Goal: Task Accomplishment & Management: Complete application form

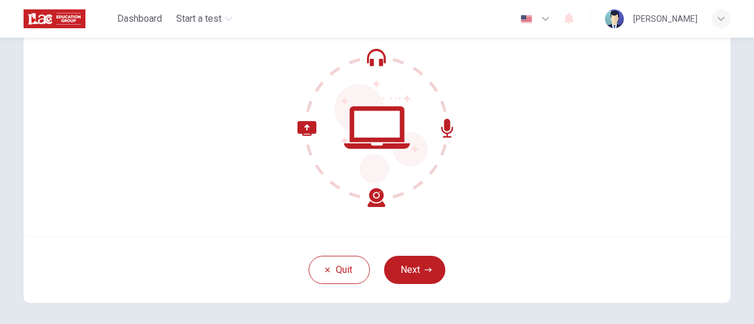
scroll to position [163, 0]
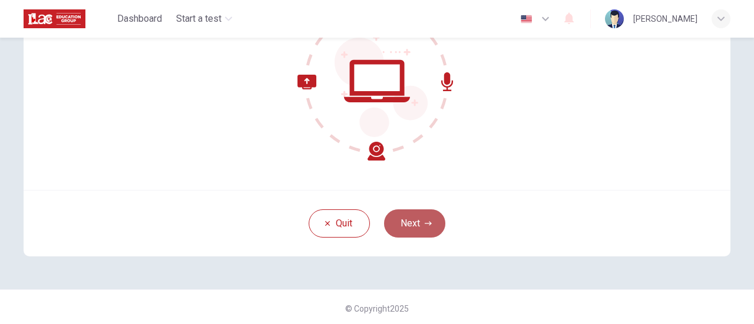
click at [426, 218] on button "Next" at bounding box center [414, 224] width 61 height 28
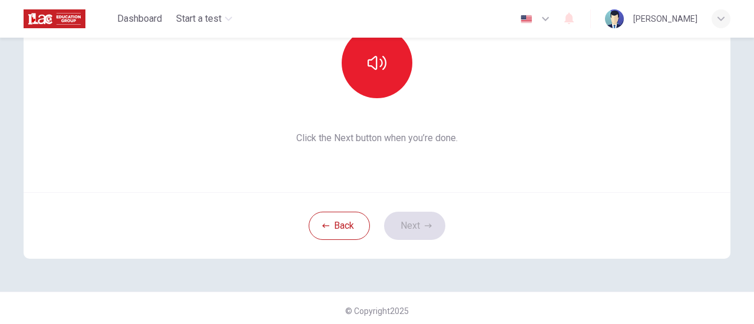
scroll to position [165, 0]
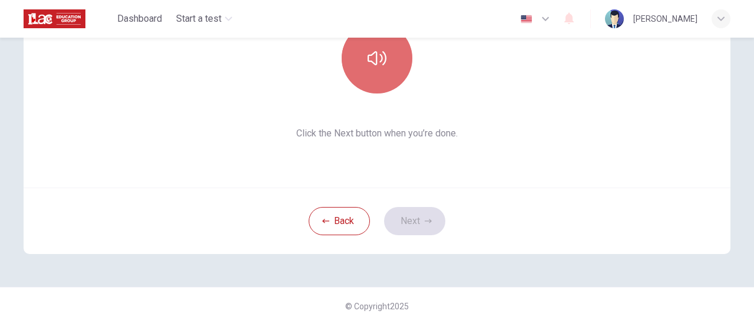
click at [355, 80] on button "button" at bounding box center [377, 58] width 71 height 71
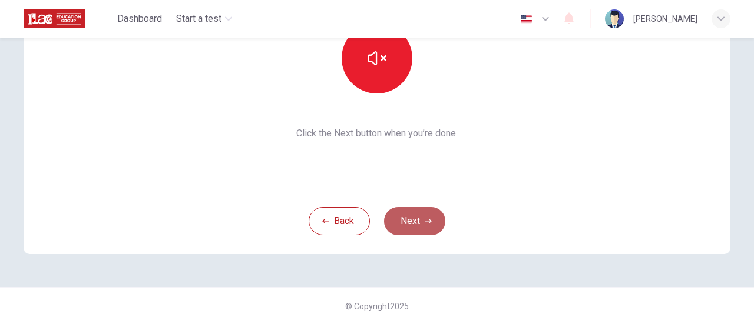
click at [425, 221] on icon "button" at bounding box center [428, 221] width 7 height 7
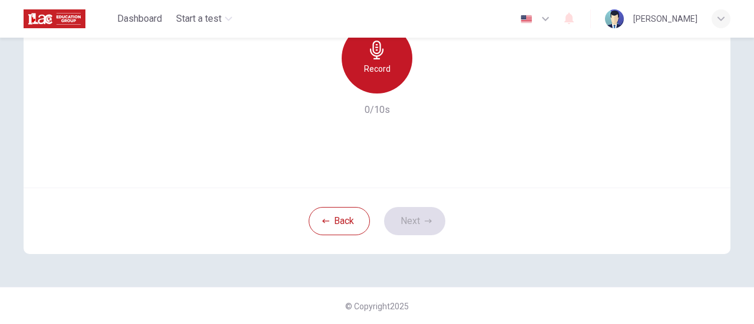
click at [382, 62] on h6 "Record" at bounding box center [377, 69] width 26 height 14
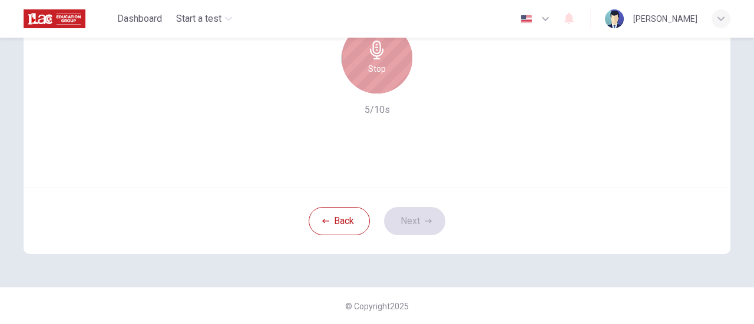
click at [389, 61] on div "Stop" at bounding box center [377, 58] width 71 height 71
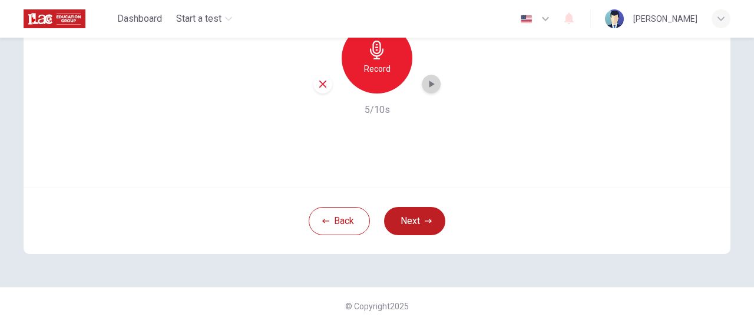
click at [430, 85] on icon "button" at bounding box center [431, 84] width 12 height 12
click at [415, 216] on button "Next" at bounding box center [414, 221] width 61 height 28
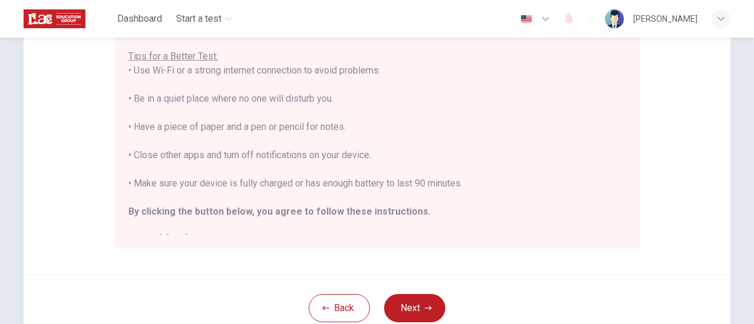
scroll to position [13, 0]
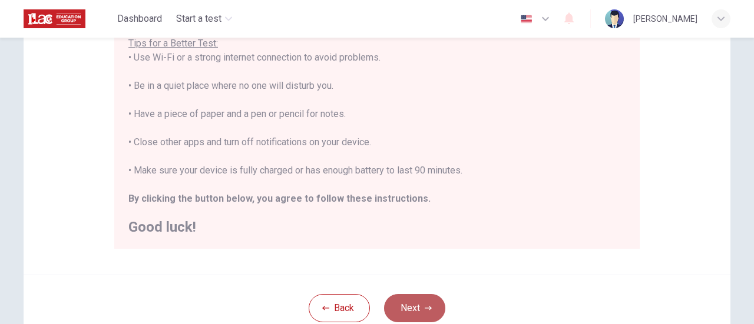
click at [403, 297] on button "Next" at bounding box center [414, 308] width 61 height 28
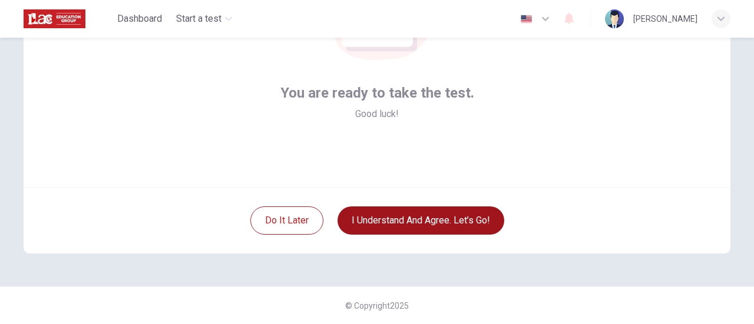
scroll to position [165, 0]
click at [415, 215] on button "I understand and agree. Let’s go!" at bounding box center [420, 221] width 167 height 28
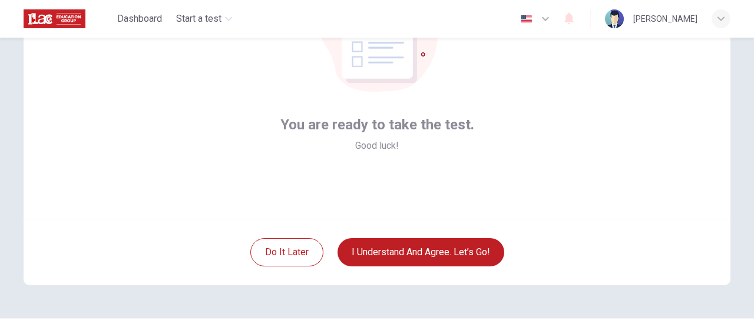
scroll to position [141, 0]
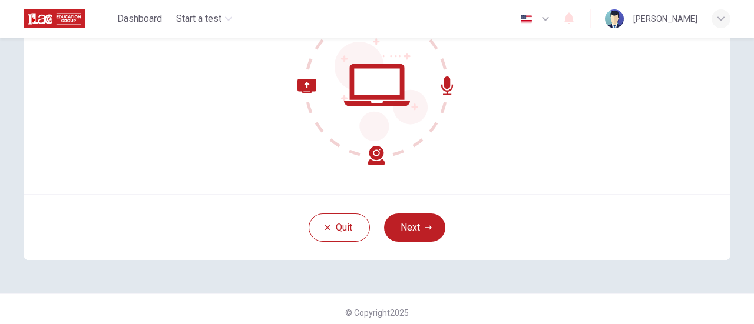
scroll to position [165, 0]
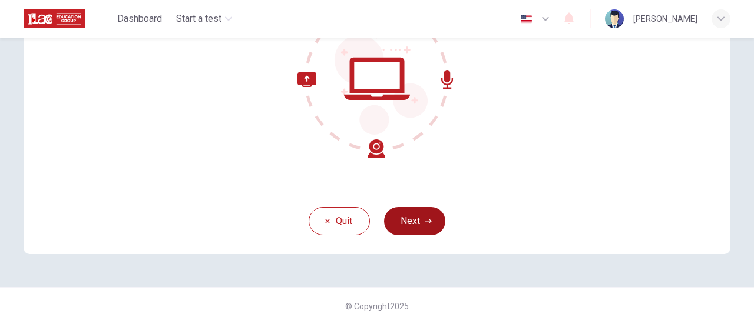
click at [434, 223] on button "Next" at bounding box center [414, 221] width 61 height 28
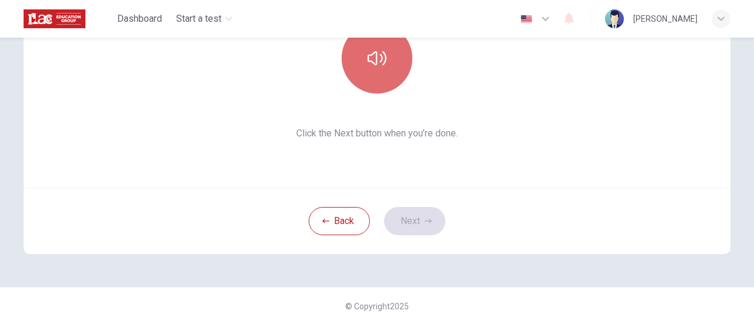
click at [381, 76] on button "button" at bounding box center [377, 58] width 71 height 71
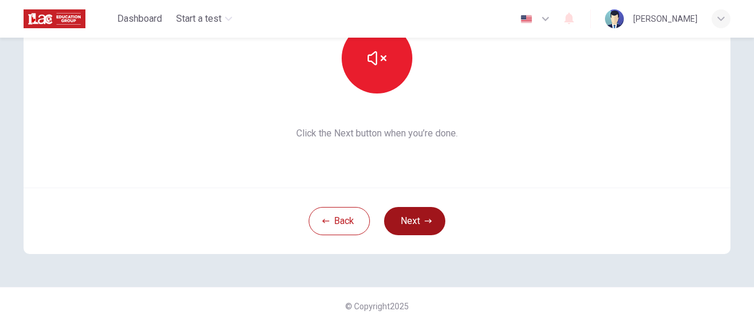
click at [410, 226] on button "Next" at bounding box center [414, 221] width 61 height 28
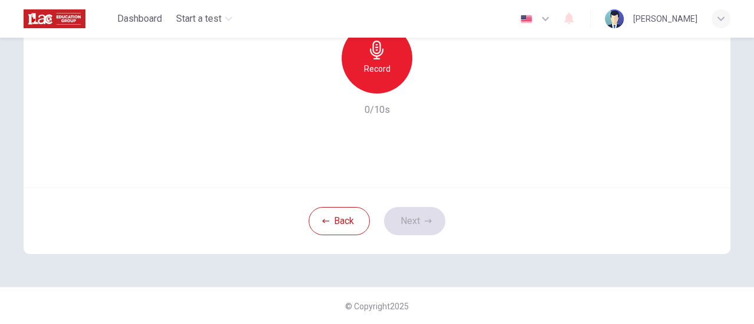
click at [388, 54] on div "Record" at bounding box center [377, 58] width 71 height 71
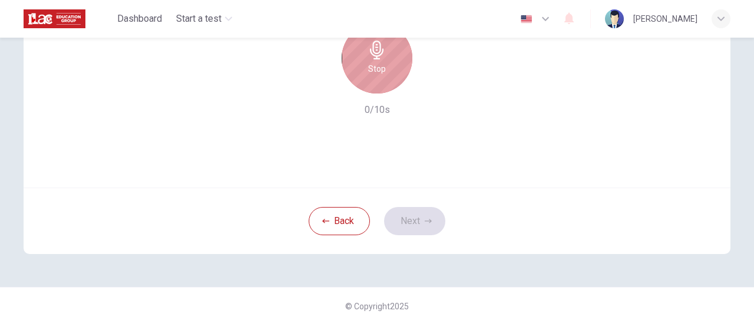
click at [388, 54] on div "Stop" at bounding box center [377, 58] width 71 height 71
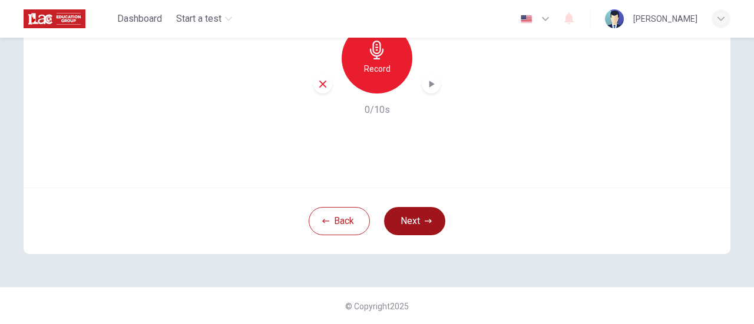
click at [410, 227] on button "Next" at bounding box center [414, 221] width 61 height 28
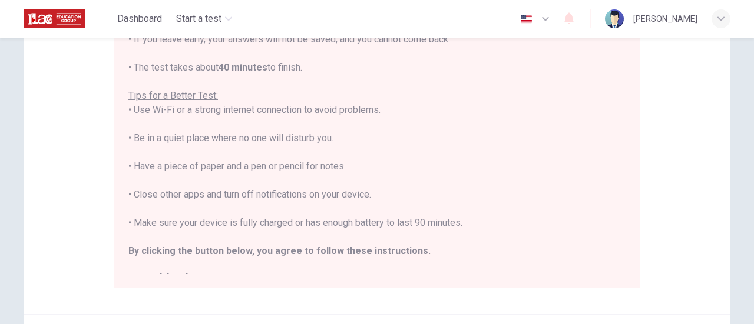
scroll to position [330, 0]
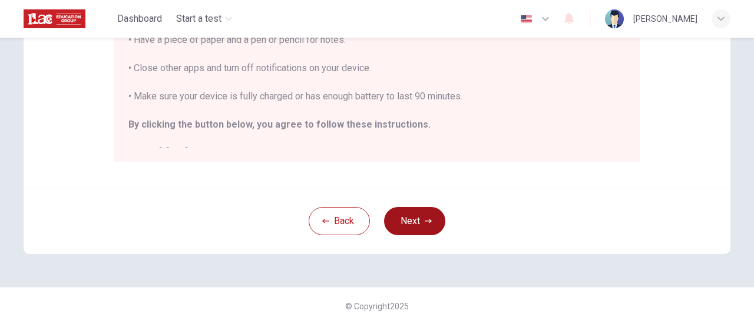
click at [430, 224] on button "Next" at bounding box center [414, 221] width 61 height 28
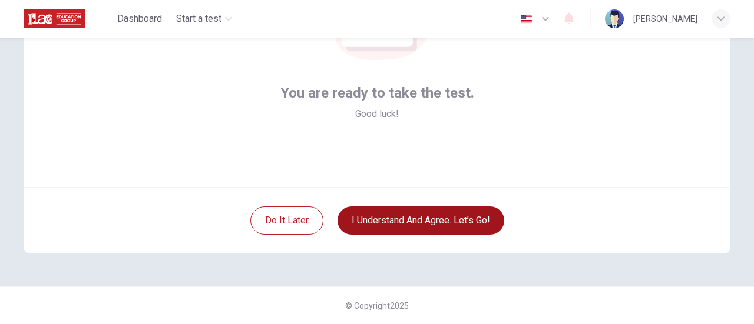
scroll to position [165, 0]
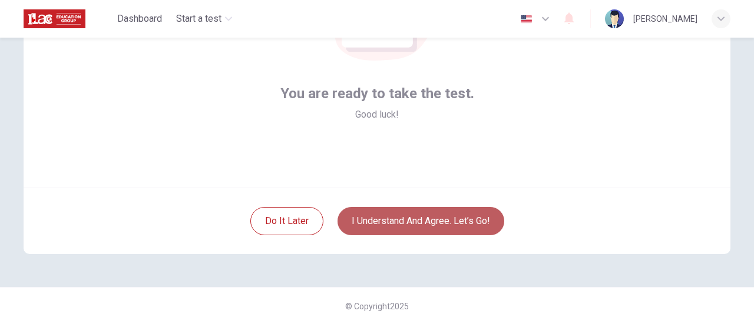
click at [430, 223] on button "I understand and agree. Let’s go!" at bounding box center [420, 221] width 167 height 28
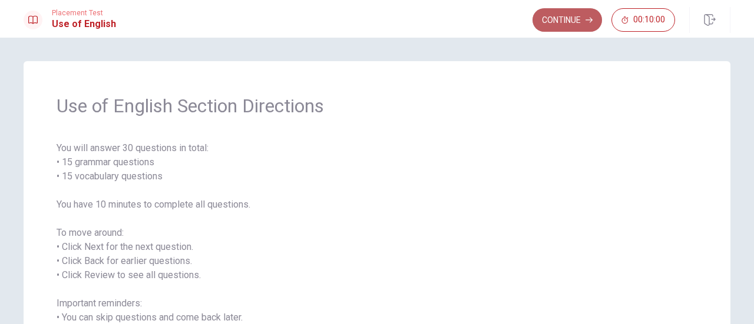
click at [585, 21] on button "Continue" at bounding box center [566, 20] width 69 height 24
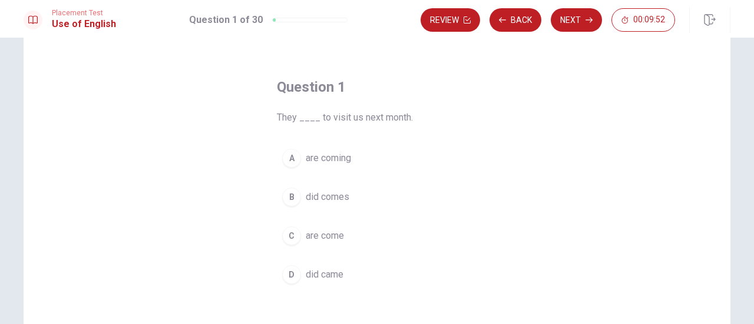
scroll to position [31, 0]
click at [290, 159] on div "A" at bounding box center [291, 159] width 19 height 19
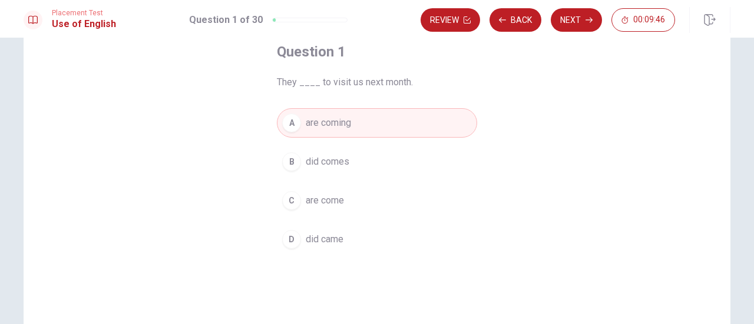
scroll to position [65, 0]
click at [582, 22] on button "Next" at bounding box center [576, 20] width 51 height 24
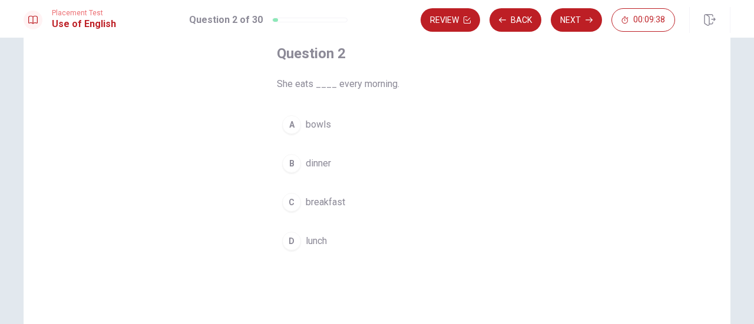
click at [306, 207] on span "breakfast" at bounding box center [325, 203] width 39 height 14
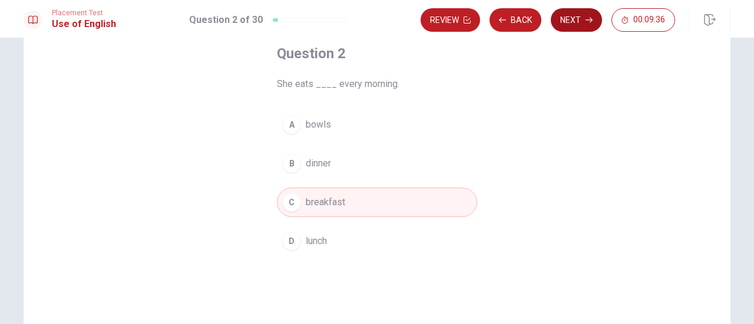
click at [578, 21] on button "Next" at bounding box center [576, 20] width 51 height 24
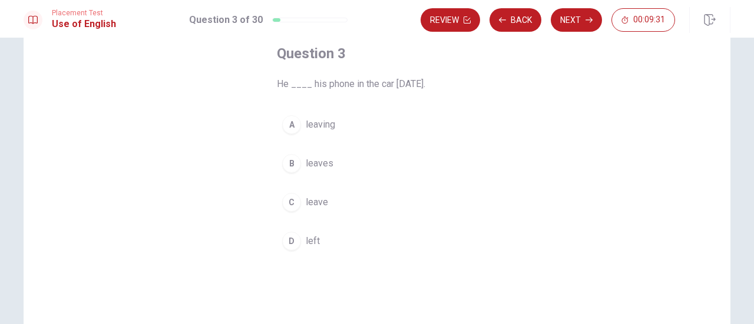
click at [292, 248] on button "D left" at bounding box center [377, 241] width 200 height 29
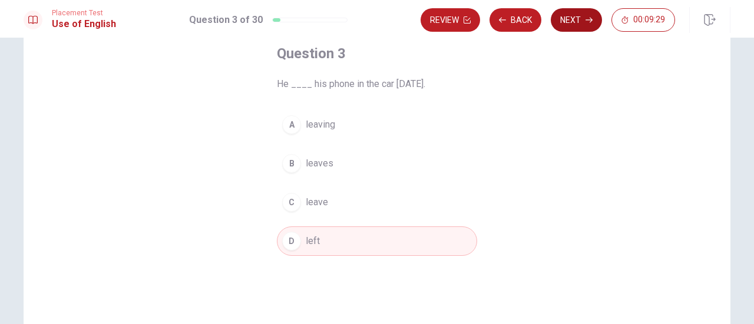
click at [582, 19] on button "Next" at bounding box center [576, 20] width 51 height 24
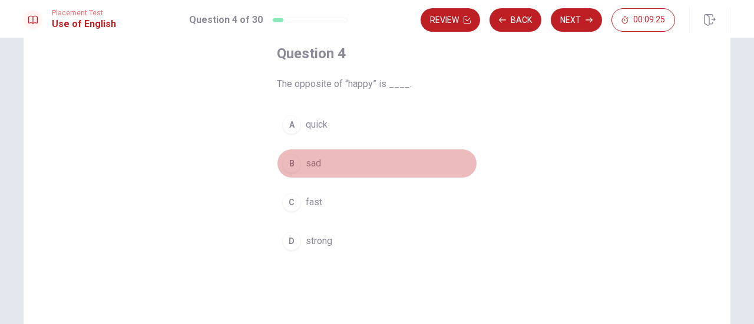
click at [291, 159] on div "B" at bounding box center [291, 163] width 19 height 19
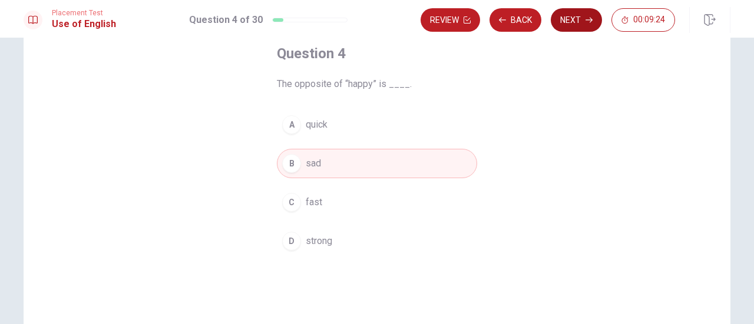
click at [575, 17] on button "Next" at bounding box center [576, 20] width 51 height 24
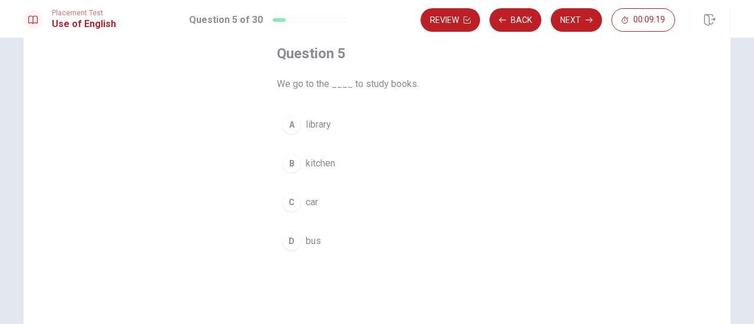
click at [293, 127] on div "A" at bounding box center [291, 124] width 19 height 19
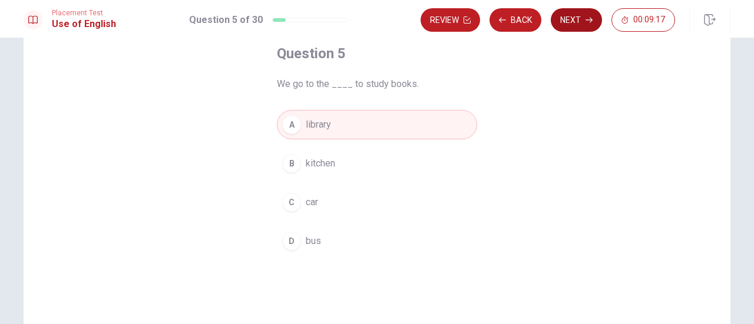
click at [578, 18] on button "Next" at bounding box center [576, 20] width 51 height 24
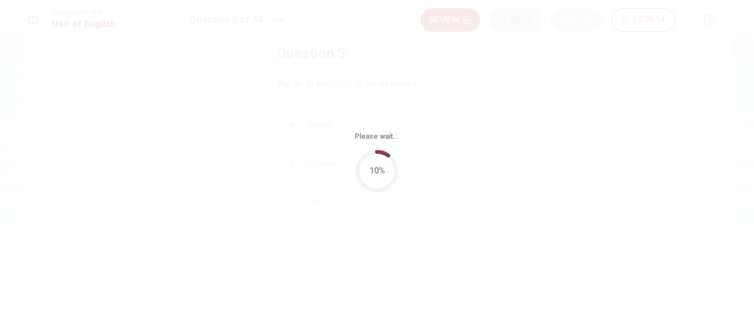
scroll to position [0, 0]
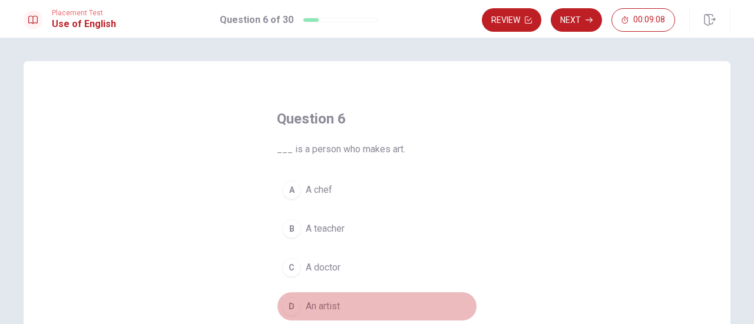
click at [288, 301] on div "D" at bounding box center [291, 306] width 19 height 19
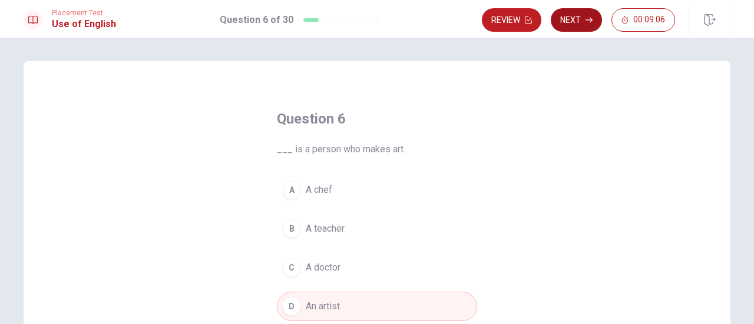
click at [582, 11] on button "Next" at bounding box center [576, 20] width 51 height 24
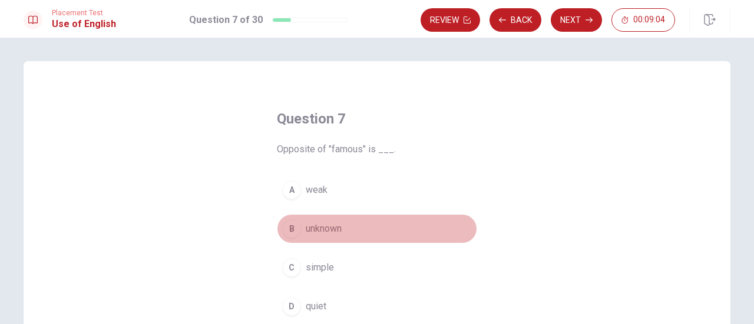
click at [290, 228] on div "B" at bounding box center [291, 229] width 19 height 19
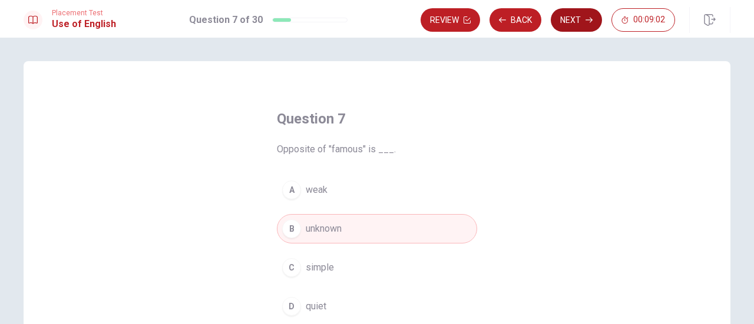
click at [577, 18] on button "Next" at bounding box center [576, 20] width 51 height 24
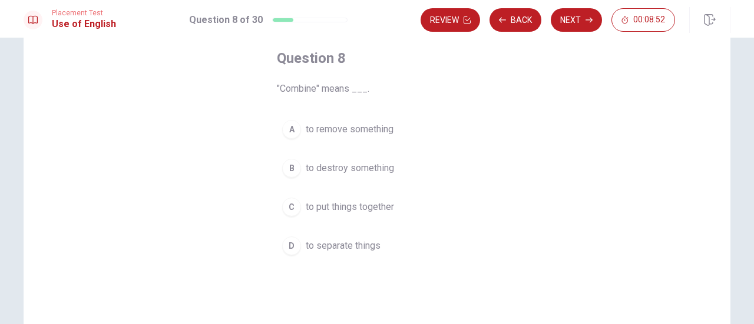
scroll to position [60, 0]
click at [292, 208] on div "C" at bounding box center [291, 207] width 19 height 19
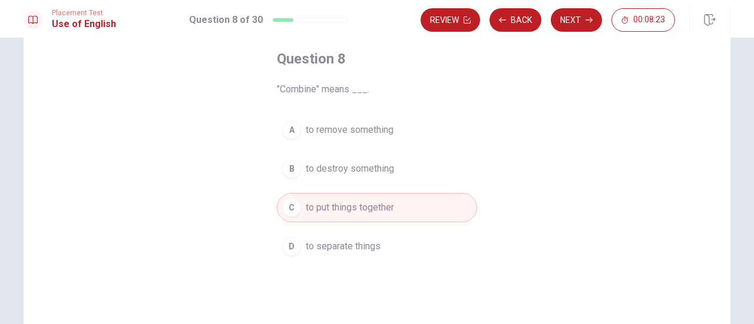
click at [292, 208] on div "C" at bounding box center [291, 207] width 19 height 19
click at [584, 19] on button "Next" at bounding box center [576, 20] width 51 height 24
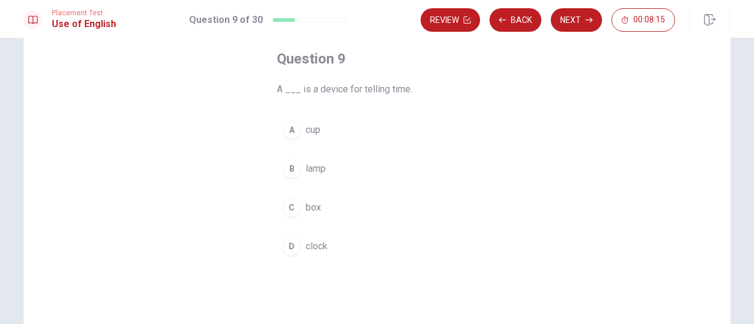
click at [287, 248] on div "D" at bounding box center [291, 246] width 19 height 19
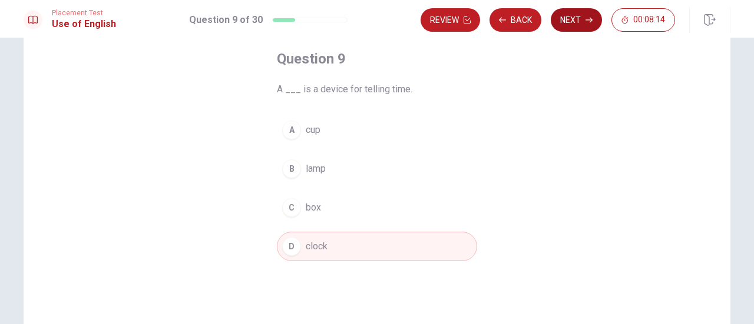
click at [570, 28] on button "Next" at bounding box center [576, 20] width 51 height 24
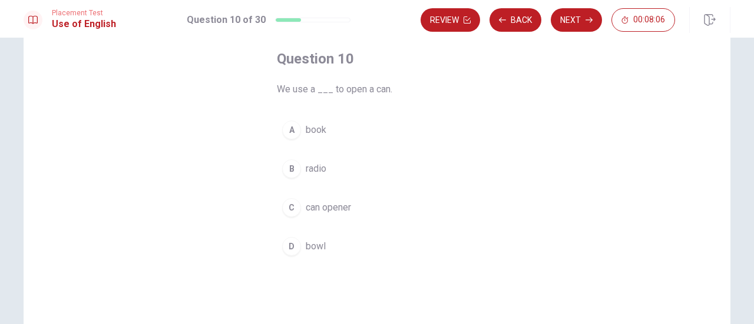
click at [289, 216] on div "C" at bounding box center [291, 207] width 19 height 19
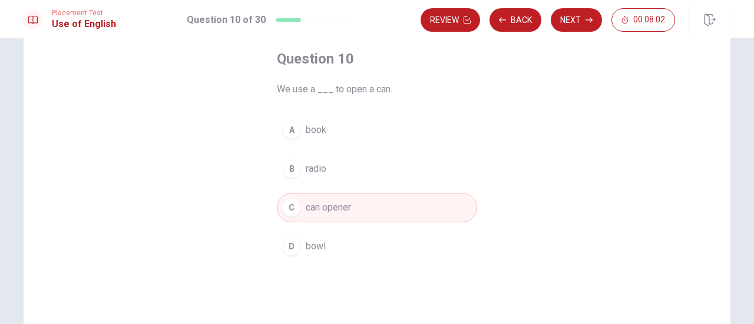
click at [581, 15] on button "Next" at bounding box center [576, 20] width 51 height 24
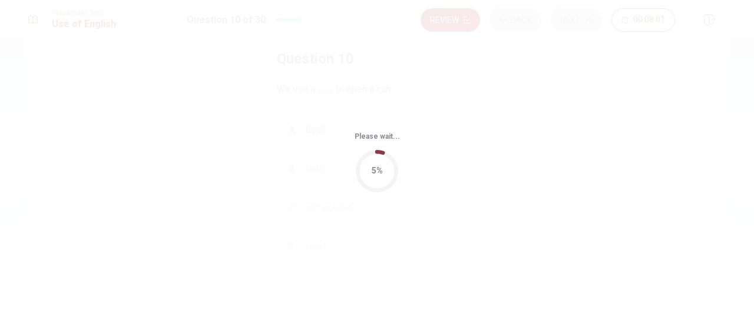
scroll to position [0, 0]
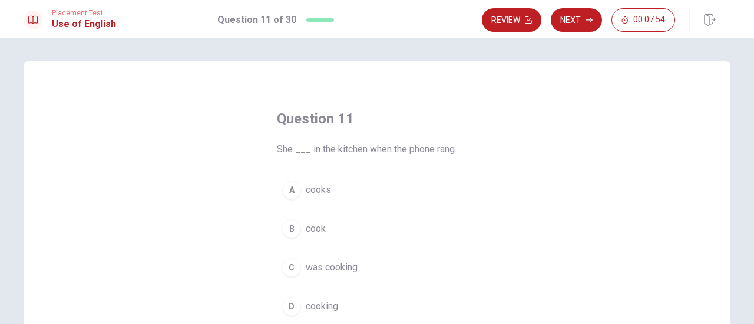
click at [289, 187] on div "A" at bounding box center [291, 190] width 19 height 19
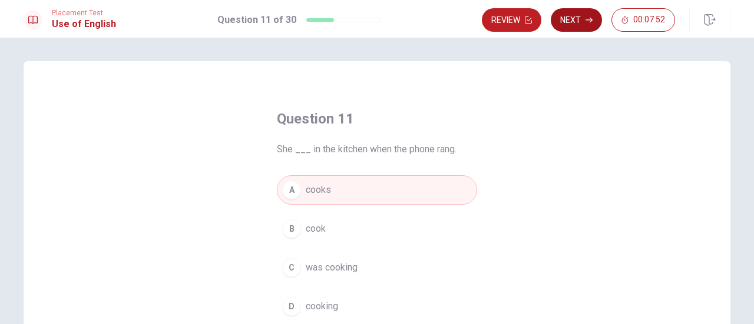
click at [577, 13] on button "Next" at bounding box center [576, 20] width 51 height 24
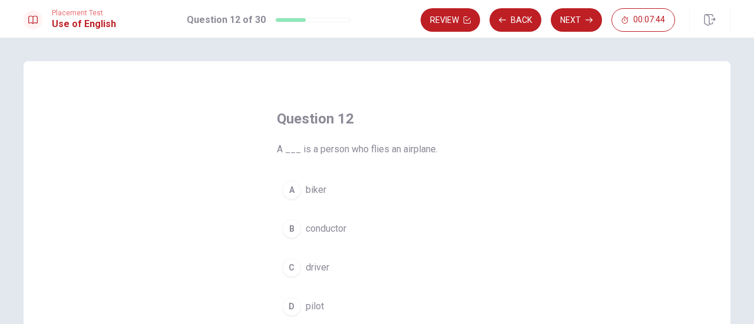
click at [297, 302] on div "D" at bounding box center [291, 306] width 19 height 19
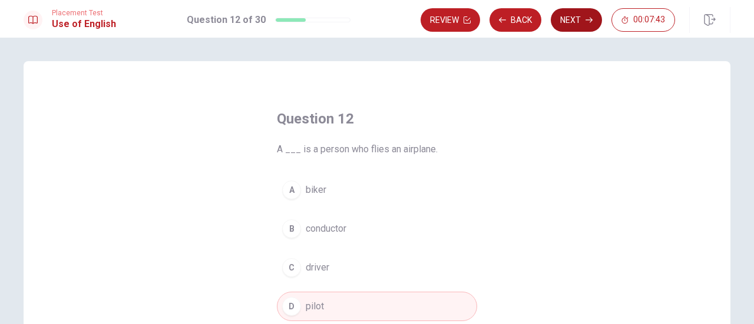
click at [583, 14] on button "Next" at bounding box center [576, 20] width 51 height 24
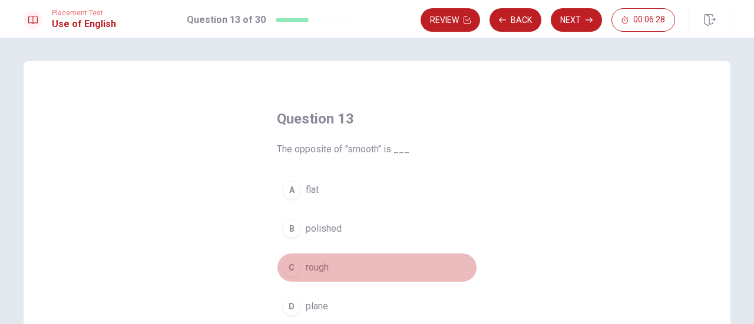
click at [296, 262] on div "C" at bounding box center [291, 268] width 19 height 19
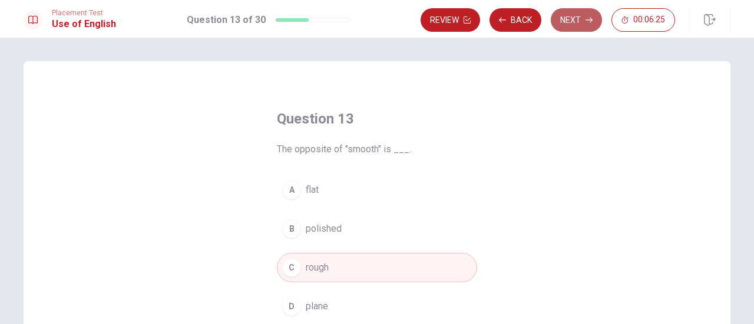
click at [570, 13] on button "Next" at bounding box center [576, 20] width 51 height 24
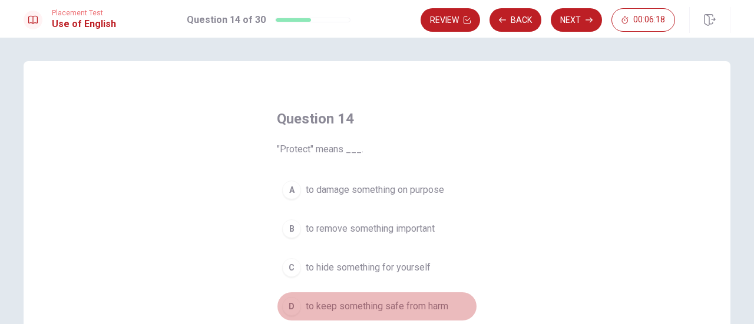
click at [296, 302] on div "D" at bounding box center [291, 306] width 19 height 19
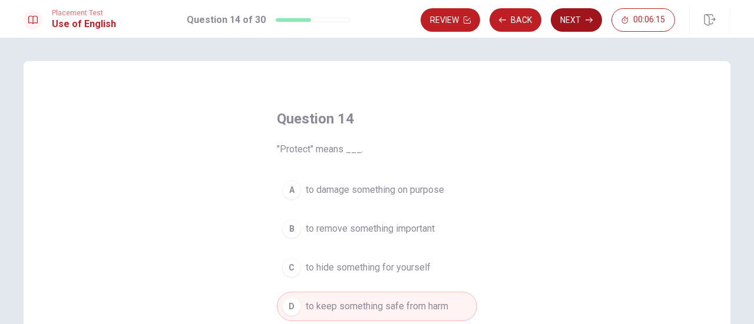
click at [587, 14] on button "Next" at bounding box center [576, 20] width 51 height 24
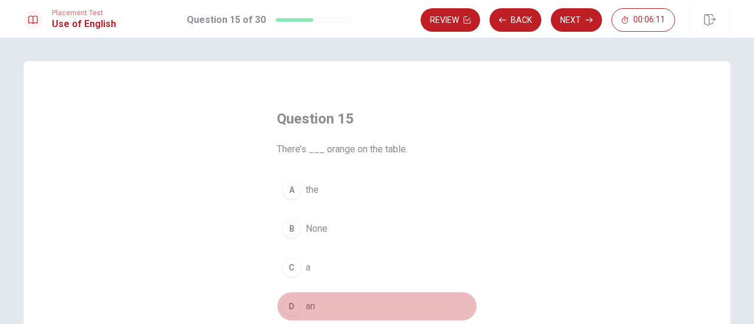
click at [282, 308] on div "D" at bounding box center [291, 306] width 19 height 19
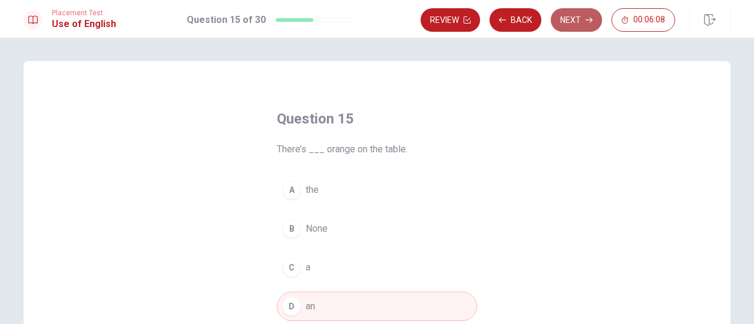
click at [570, 18] on button "Next" at bounding box center [576, 20] width 51 height 24
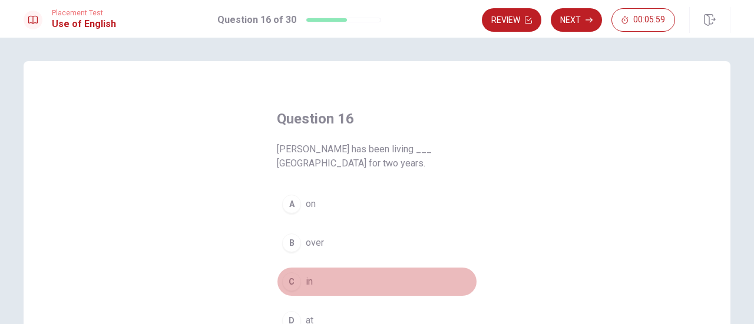
click at [282, 280] on div "C" at bounding box center [291, 282] width 19 height 19
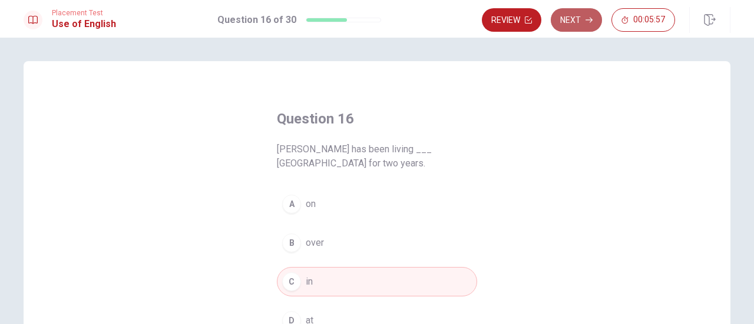
click at [594, 19] on button "Next" at bounding box center [576, 20] width 51 height 24
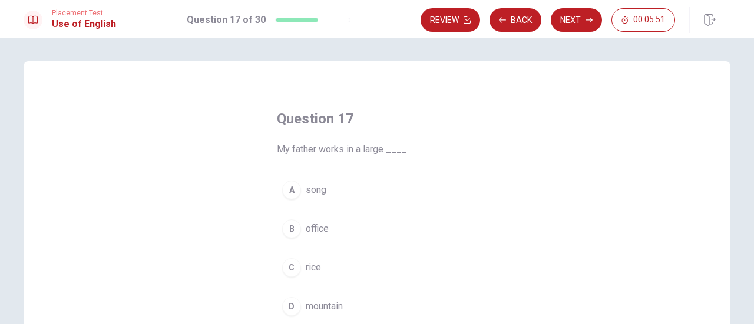
click at [295, 231] on div "B" at bounding box center [291, 229] width 19 height 19
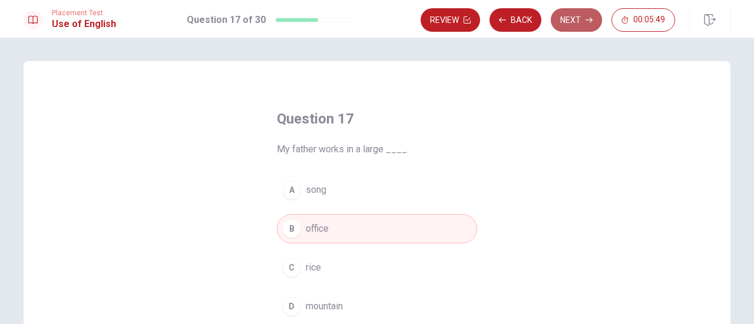
click at [585, 25] on button "Next" at bounding box center [576, 20] width 51 height 24
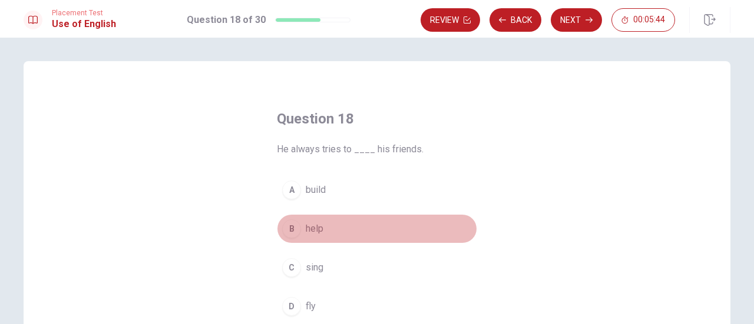
click at [283, 226] on div "B" at bounding box center [291, 229] width 19 height 19
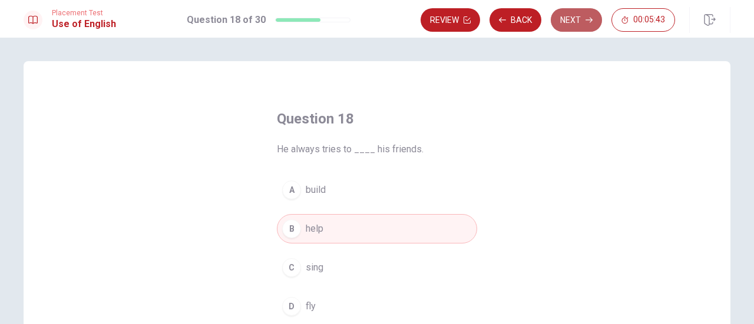
click at [581, 22] on button "Next" at bounding box center [576, 20] width 51 height 24
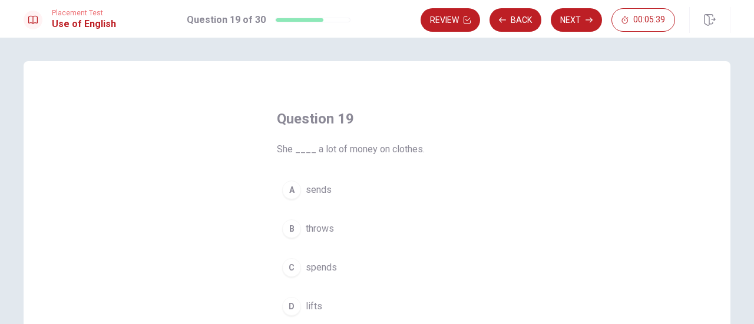
click at [284, 187] on div "A" at bounding box center [291, 190] width 19 height 19
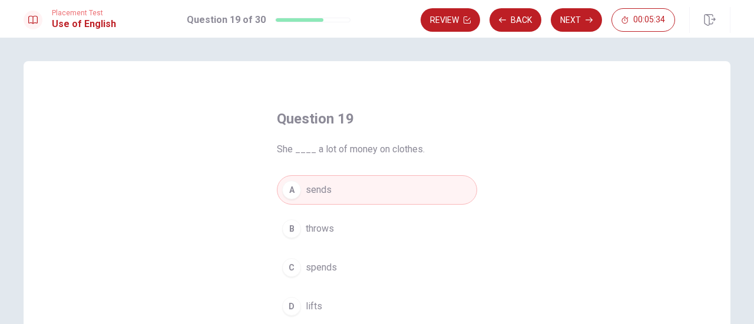
click at [294, 267] on div "C" at bounding box center [291, 268] width 19 height 19
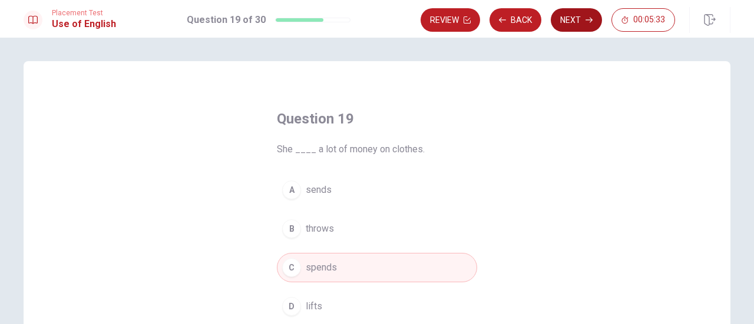
click at [581, 16] on button "Next" at bounding box center [576, 20] width 51 height 24
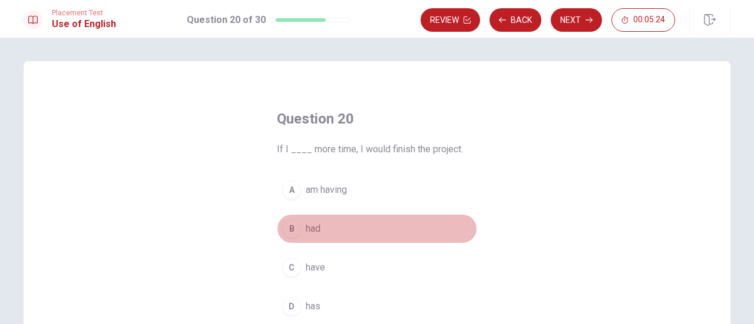
click at [297, 228] on div "B" at bounding box center [291, 229] width 19 height 19
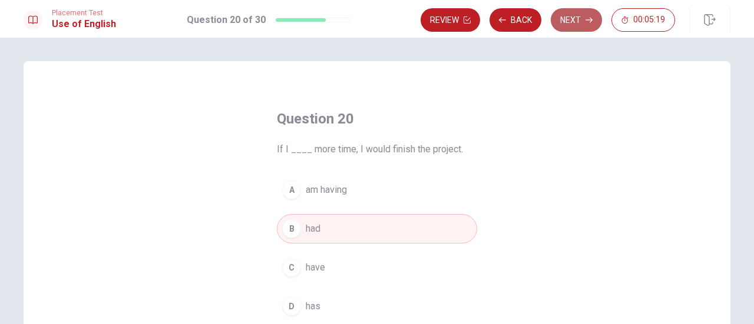
click at [579, 20] on button "Next" at bounding box center [576, 20] width 51 height 24
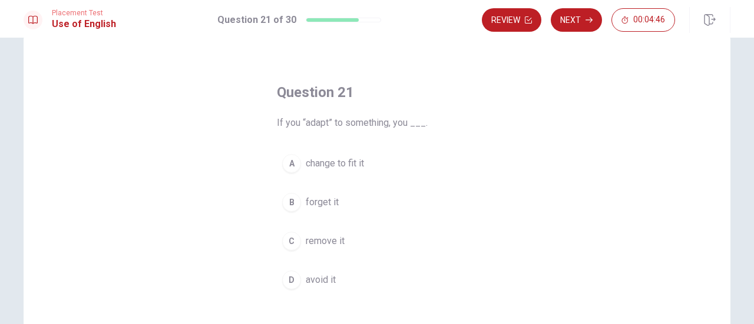
scroll to position [26, 0]
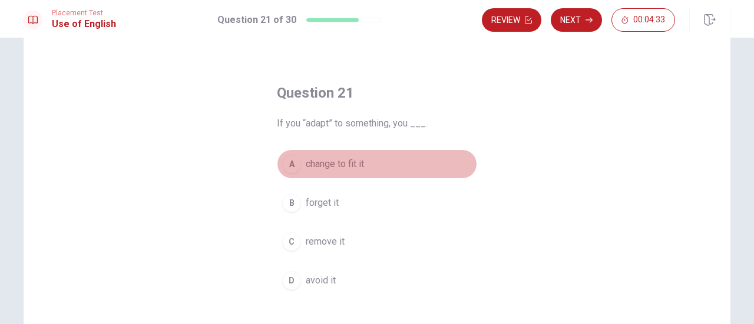
click at [286, 165] on div "A" at bounding box center [291, 164] width 19 height 19
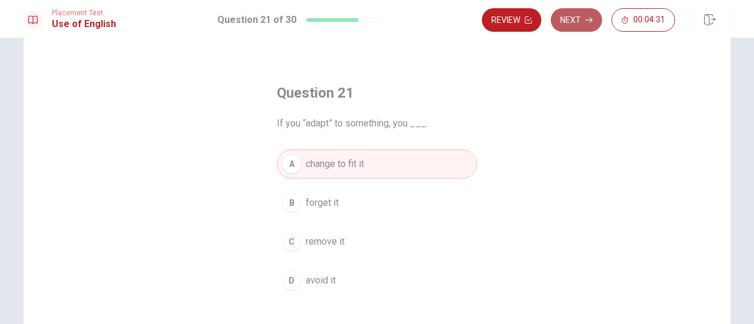
click at [579, 17] on button "Next" at bounding box center [576, 20] width 51 height 24
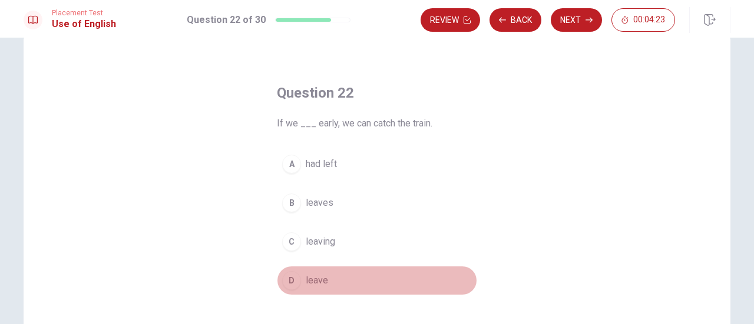
click at [286, 277] on div "D" at bounding box center [291, 280] width 19 height 19
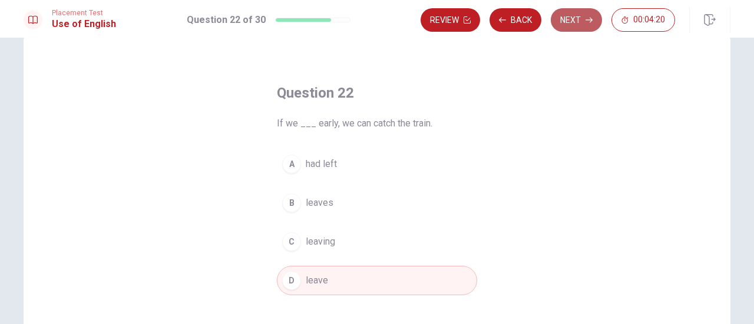
click at [589, 17] on icon "button" at bounding box center [588, 19] width 7 height 7
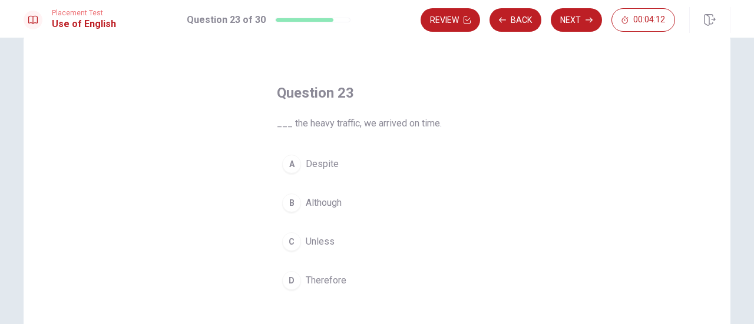
click at [294, 160] on div "A" at bounding box center [291, 164] width 19 height 19
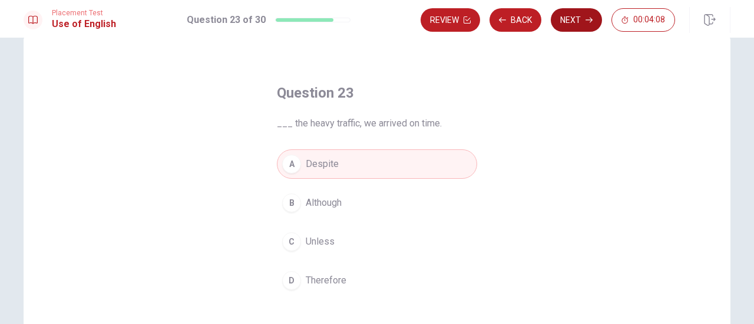
click at [571, 23] on button "Next" at bounding box center [576, 20] width 51 height 24
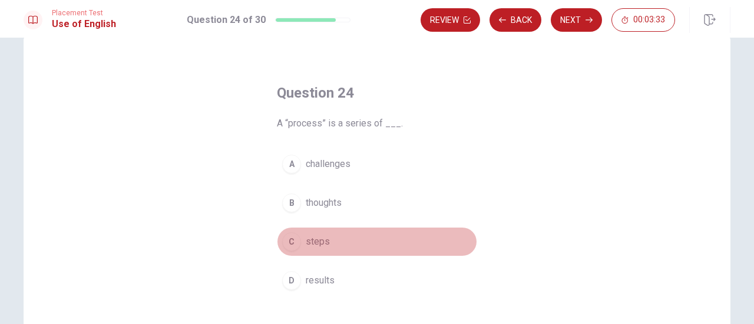
click at [299, 238] on button "C steps" at bounding box center [377, 241] width 200 height 29
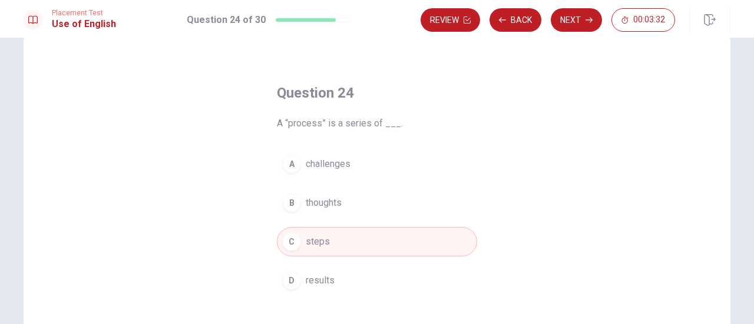
click at [570, 25] on button "Next" at bounding box center [576, 20] width 51 height 24
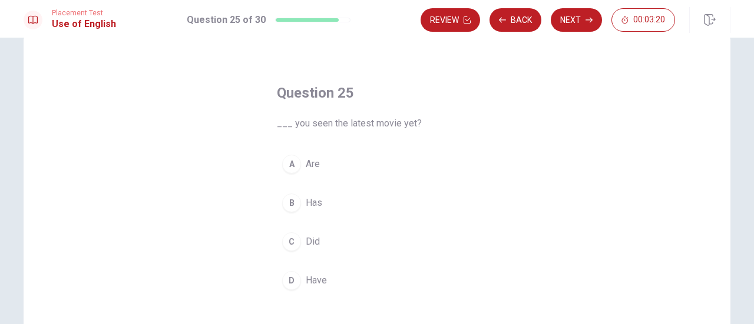
click at [286, 277] on div "D" at bounding box center [291, 280] width 19 height 19
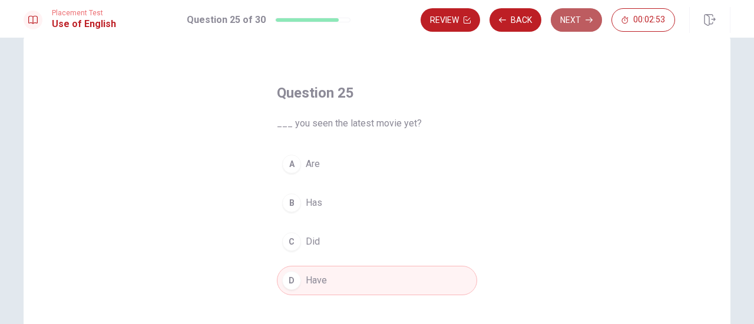
click at [589, 30] on button "Next" at bounding box center [576, 20] width 51 height 24
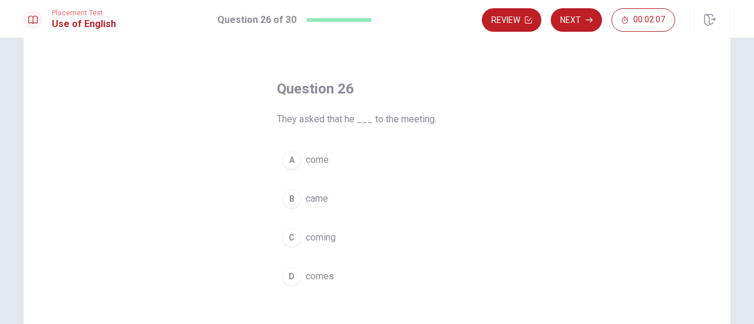
scroll to position [36, 0]
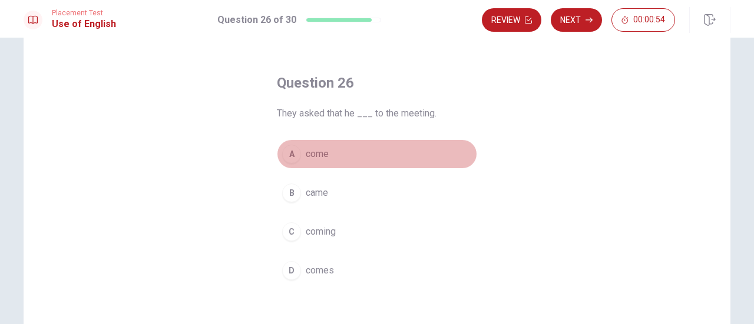
click at [286, 164] on button "A come" at bounding box center [377, 154] width 200 height 29
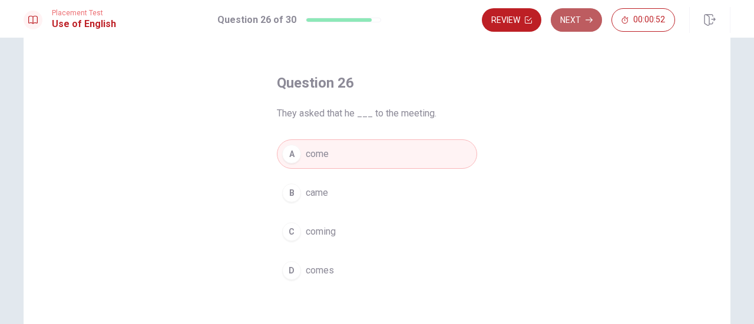
click at [575, 16] on button "Next" at bounding box center [576, 20] width 51 height 24
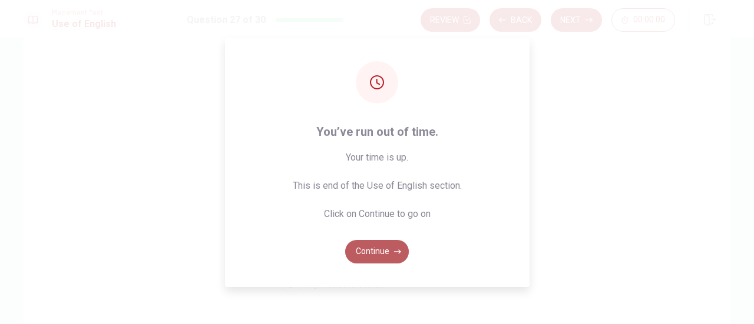
click at [400, 255] on button "Continue" at bounding box center [377, 252] width 64 height 24
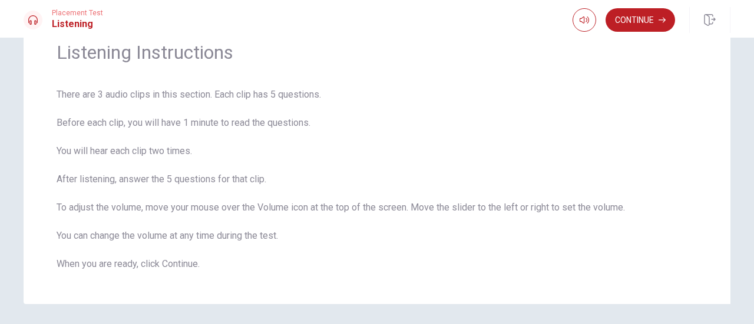
scroll to position [52, 0]
click at [647, 22] on button "Continue" at bounding box center [639, 20] width 69 height 24
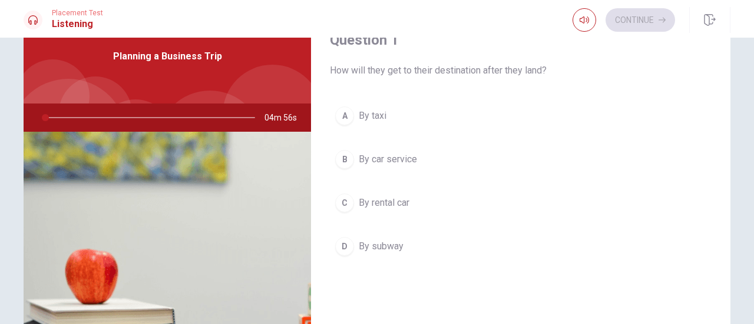
scroll to position [0, 0]
drag, startPoint x: 744, startPoint y: 124, endPoint x: 753, endPoint y: 209, distance: 85.3
click at [753, 209] on div "Question 1 How will they get to their destination after they land? A By taxi B …" at bounding box center [377, 181] width 754 height 287
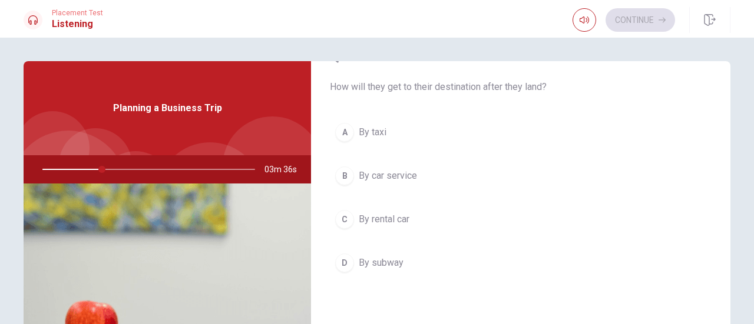
scroll to position [31, 0]
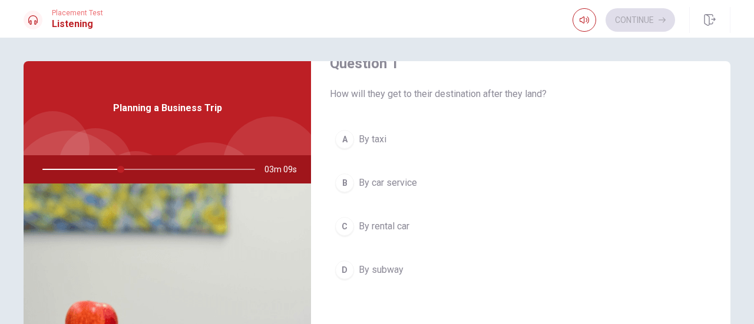
click at [349, 188] on button "B By car service" at bounding box center [521, 182] width 382 height 29
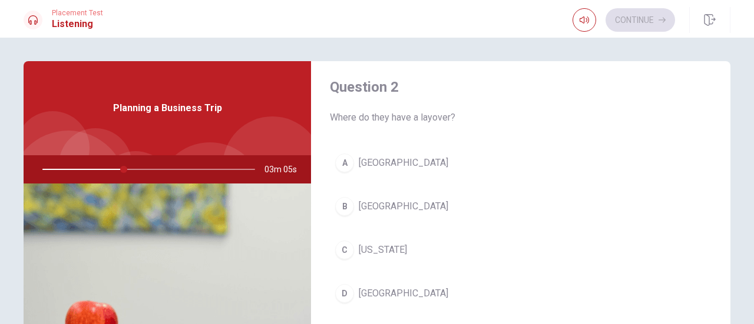
scroll to position [303, 0]
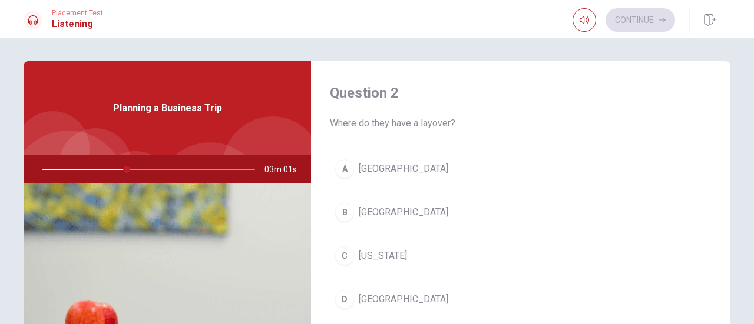
drag, startPoint x: 721, startPoint y: 177, endPoint x: 727, endPoint y: 138, distance: 39.3
click at [727, 138] on div "Question 1 How will they get to their destination after they land? A By taxi B …" at bounding box center [520, 265] width 419 height 409
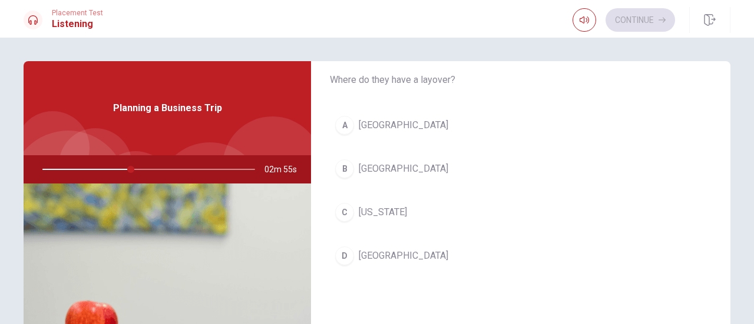
scroll to position [347, 0]
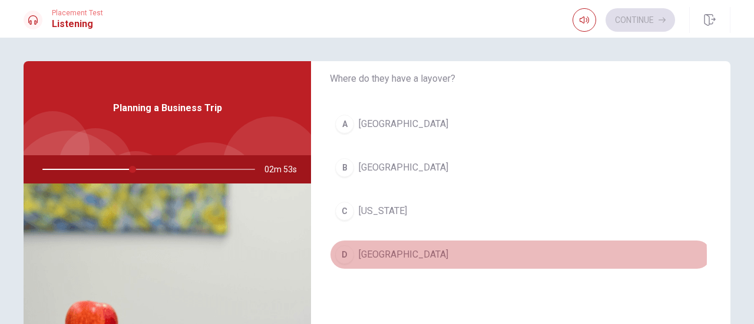
click at [337, 253] on div "D" at bounding box center [344, 255] width 19 height 19
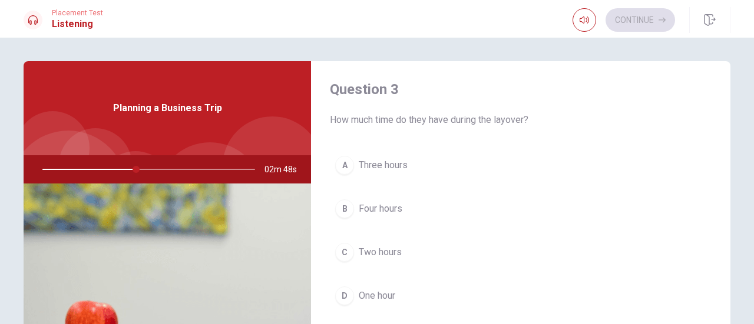
scroll to position [604, 0]
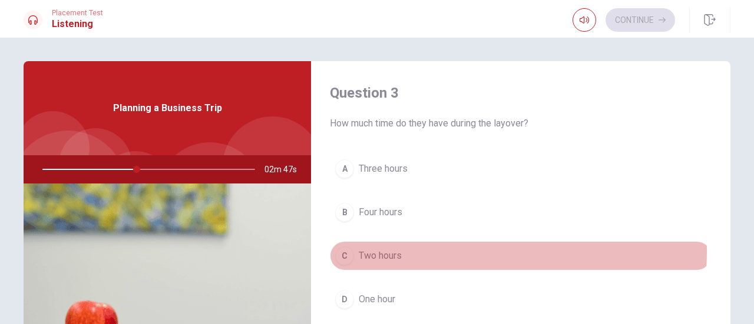
click at [349, 247] on div "C" at bounding box center [344, 256] width 19 height 19
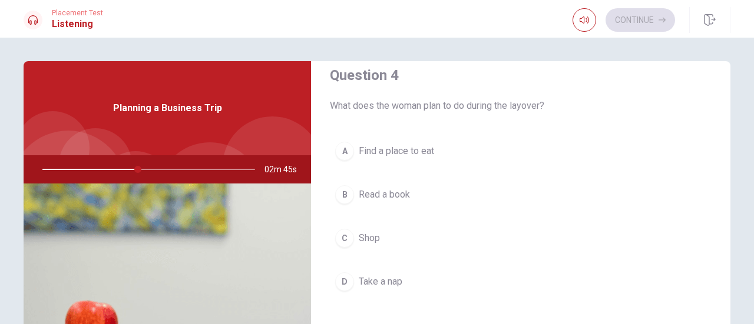
scroll to position [912, 0]
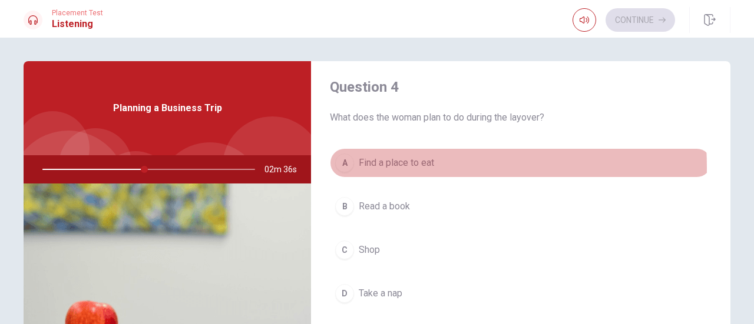
click at [343, 163] on div "A" at bounding box center [344, 163] width 19 height 19
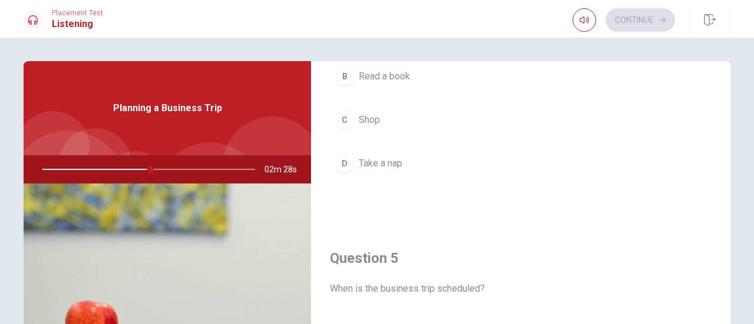
scroll to position [1064, 0]
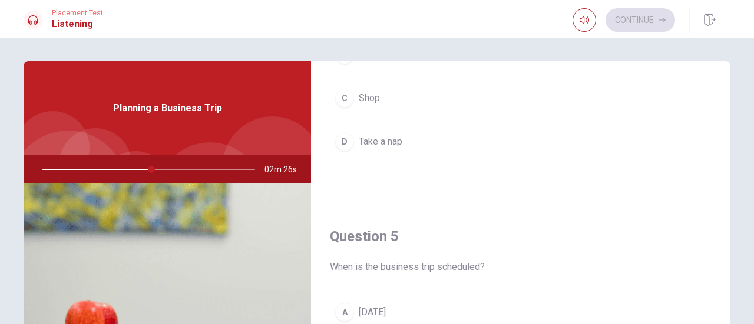
type input "52"
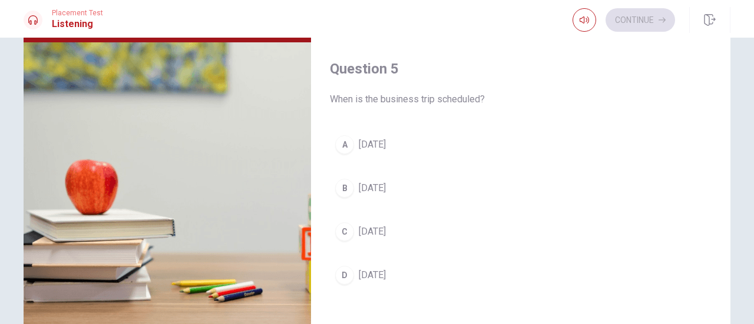
scroll to position [188, 0]
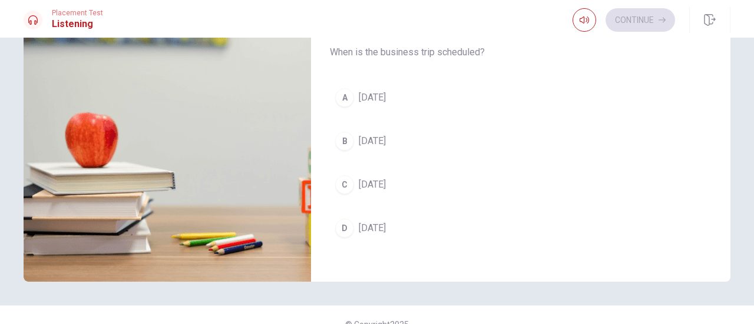
click at [341, 95] on div "A" at bounding box center [344, 97] width 19 height 19
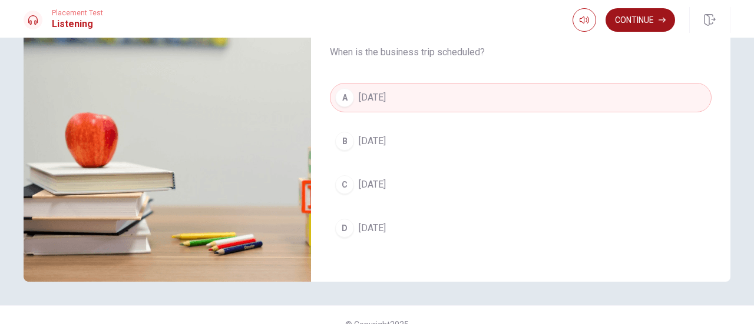
click at [644, 19] on button "Continue" at bounding box center [639, 20] width 69 height 24
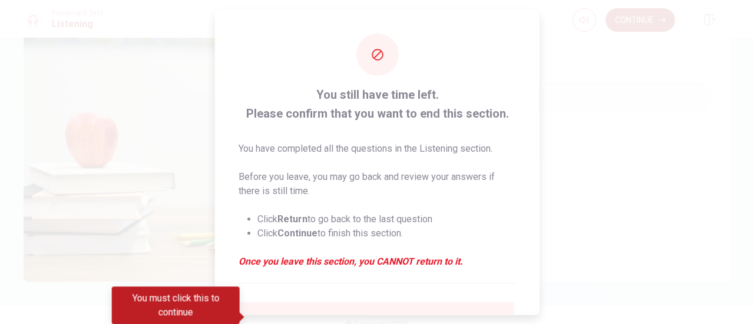
click at [644, 19] on div at bounding box center [377, 162] width 754 height 324
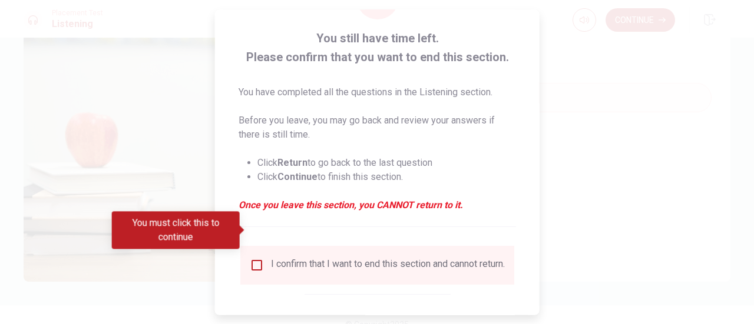
scroll to position [114, 0]
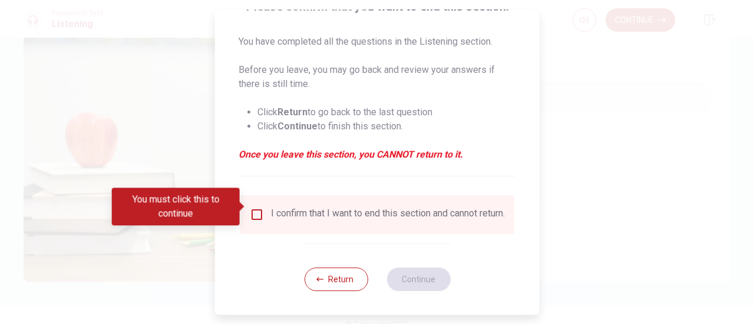
click at [250, 215] on div "I confirm that I want to end this section and cannot return." at bounding box center [377, 215] width 255 height 14
click at [254, 197] on div "I confirm that I want to end this section and cannot return." at bounding box center [377, 215] width 274 height 39
click at [253, 208] on input "You must click this to continue" at bounding box center [257, 215] width 14 height 14
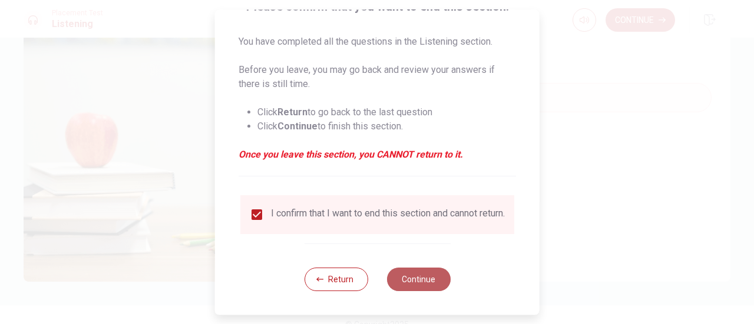
click at [416, 274] on button "Continue" at bounding box center [418, 280] width 64 height 24
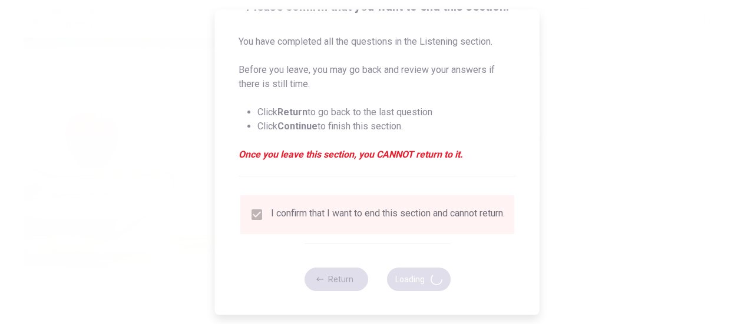
type input "63"
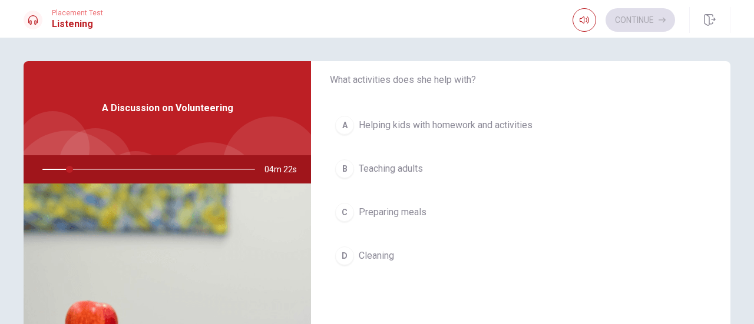
scroll to position [24, 0]
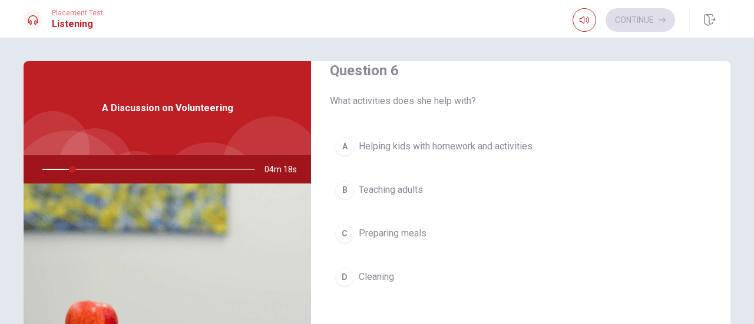
drag, startPoint x: 67, startPoint y: 174, endPoint x: 98, endPoint y: 177, distance: 31.4
click at [98, 177] on div at bounding box center [146, 169] width 236 height 28
drag, startPoint x: 73, startPoint y: 168, endPoint x: 130, endPoint y: 177, distance: 57.3
click at [130, 177] on div at bounding box center [146, 169] width 236 height 28
drag, startPoint x: 720, startPoint y: 103, endPoint x: 726, endPoint y: 84, distance: 19.7
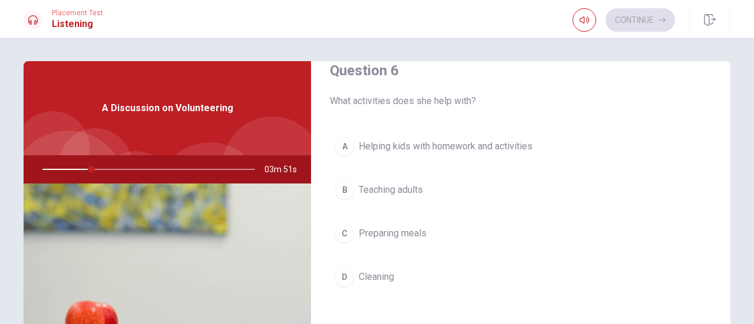
click at [726, 84] on div "Question 6 What activities does she help with? A Helping kids with homework and…" at bounding box center [520, 265] width 419 height 409
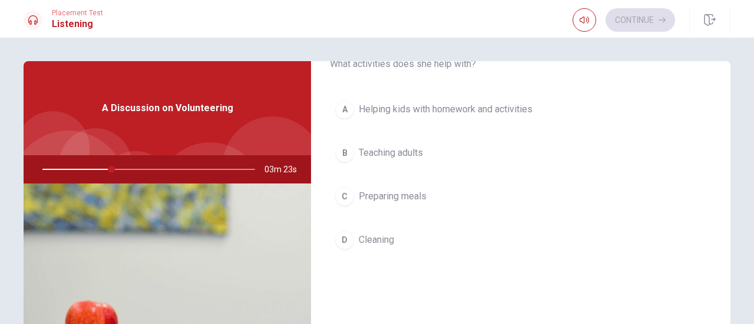
scroll to position [59, 0]
click at [349, 107] on div "A" at bounding box center [344, 111] width 19 height 19
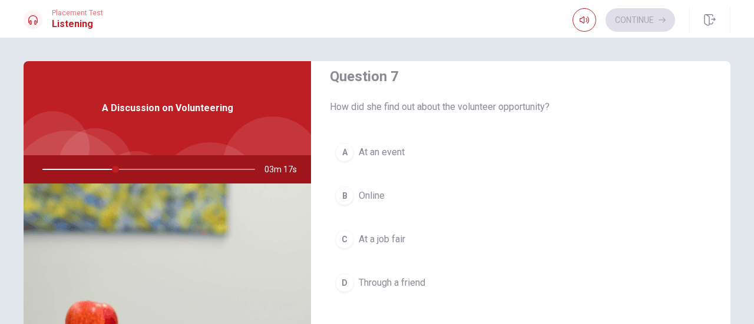
scroll to position [317, 0]
click at [343, 192] on div "B" at bounding box center [344, 197] width 19 height 19
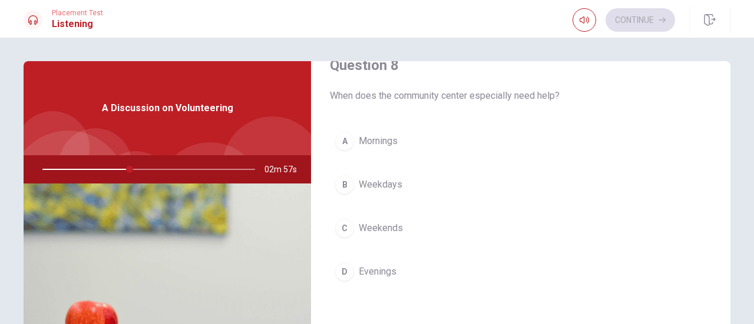
click at [359, 226] on span "Weekends" at bounding box center [381, 228] width 44 height 14
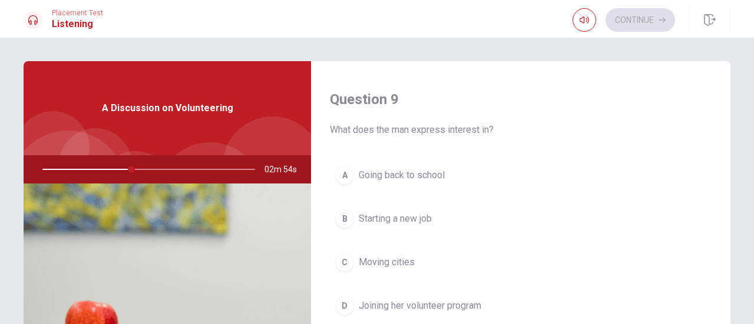
scroll to position [911, 0]
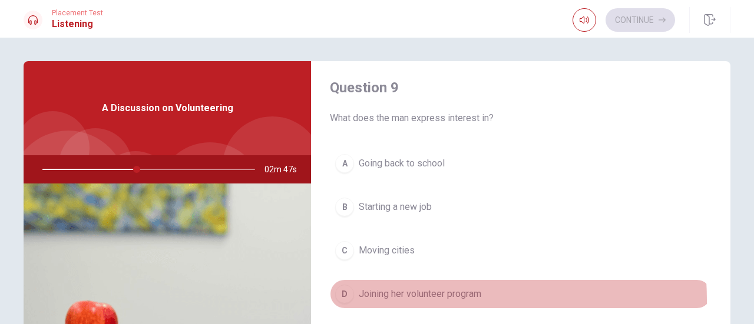
click at [351, 295] on button "D Joining her volunteer program" at bounding box center [521, 294] width 382 height 29
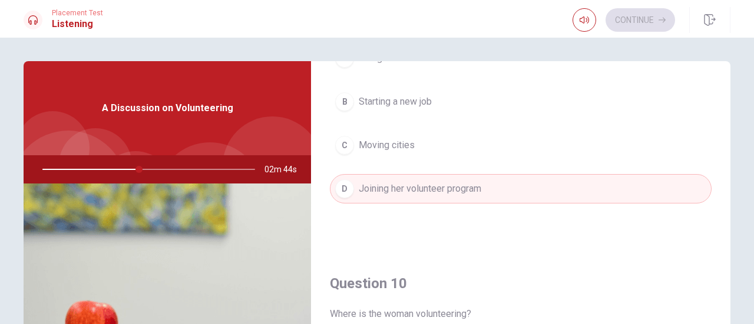
scroll to position [1062, 0]
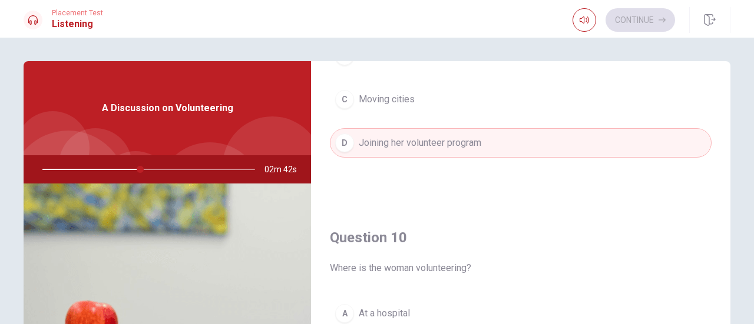
type input "46"
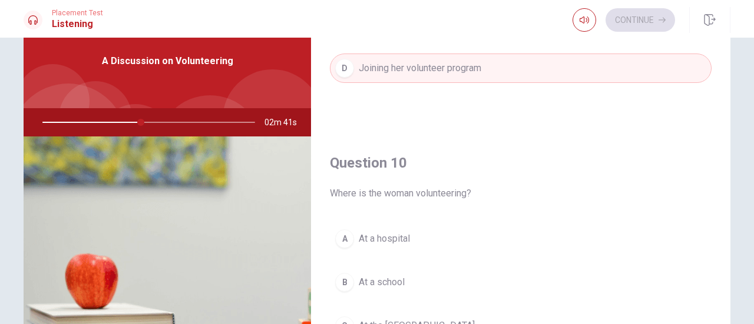
scroll to position [71, 0]
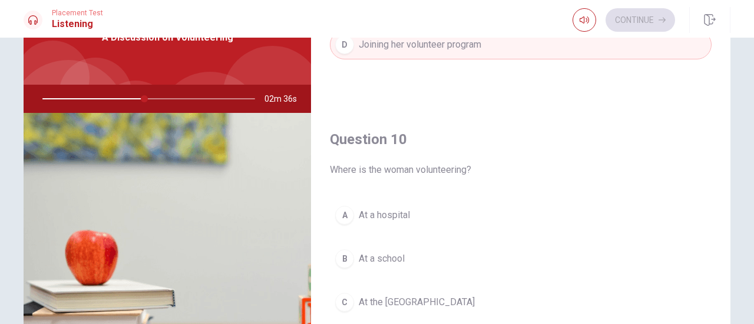
click at [343, 255] on div "B" at bounding box center [344, 259] width 19 height 19
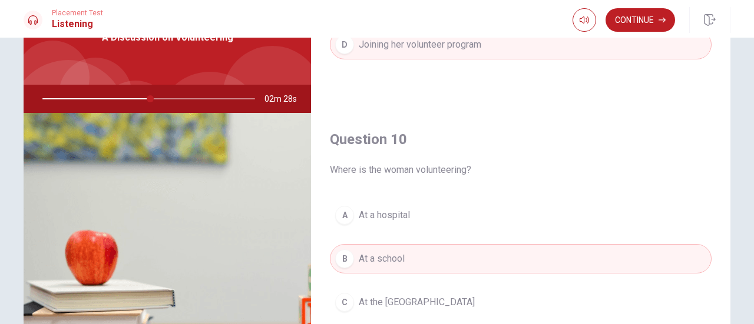
type input "51"
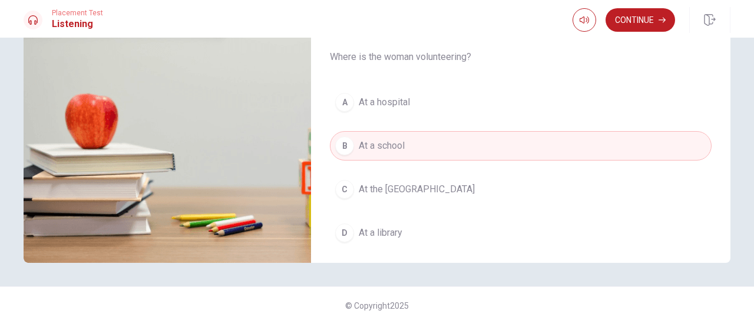
scroll to position [1090, 0]
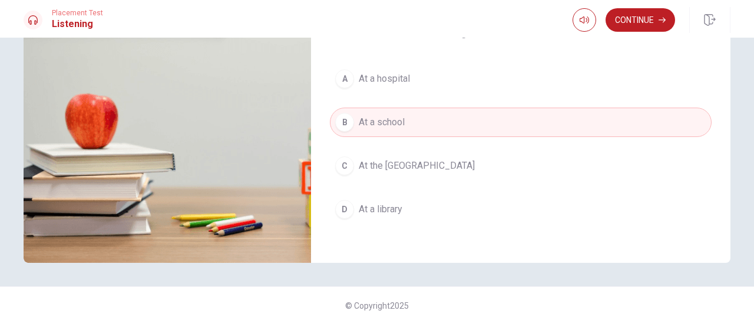
click at [389, 163] on span "At the [GEOGRAPHIC_DATA]" at bounding box center [417, 166] width 116 height 14
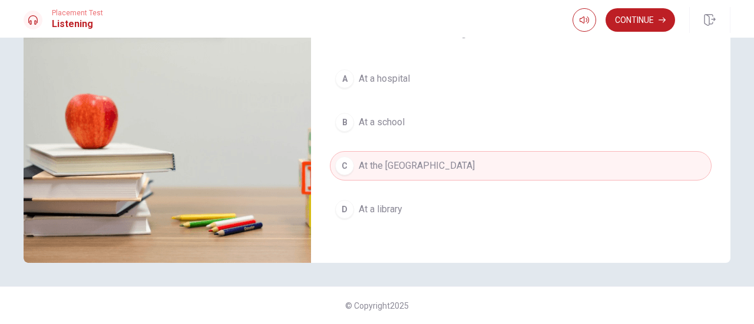
drag, startPoint x: 721, startPoint y: 179, endPoint x: 722, endPoint y: 200, distance: 20.6
click at [722, 200] on div "Question 6 What activities does she help with? A Helping kids with homework and…" at bounding box center [520, 58] width 419 height 409
click at [649, 18] on button "Continue" at bounding box center [639, 20] width 69 height 24
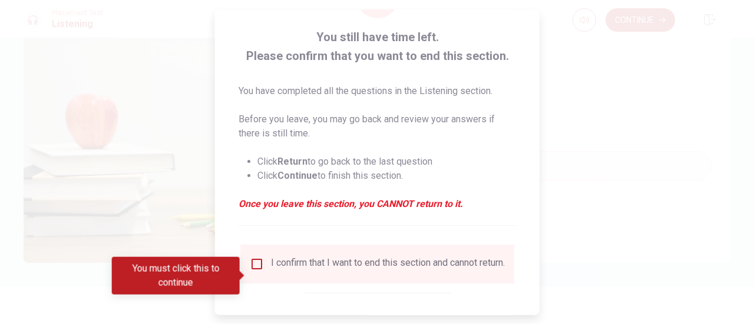
scroll to position [61, 0]
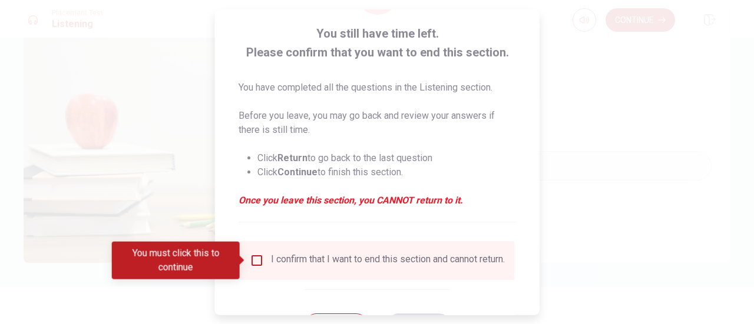
click at [263, 262] on div "I confirm that I want to end this section and cannot return." at bounding box center [377, 261] width 255 height 14
drag, startPoint x: 236, startPoint y: 255, endPoint x: 260, endPoint y: 264, distance: 25.9
click at [260, 264] on body "This site uses cookies, as explained in our Privacy Policy . If you agree to th…" at bounding box center [377, 162] width 754 height 324
click at [260, 264] on input "You must click this to continue" at bounding box center [257, 261] width 14 height 14
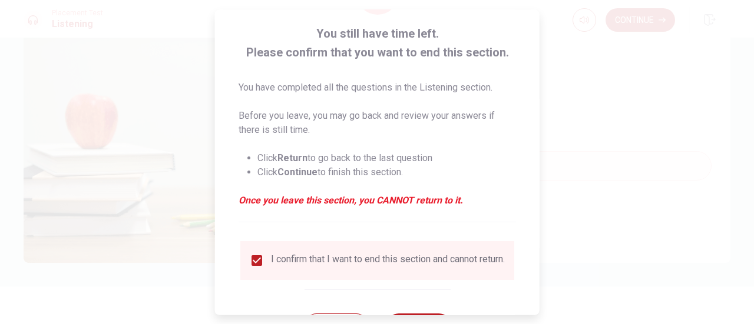
scroll to position [114, 0]
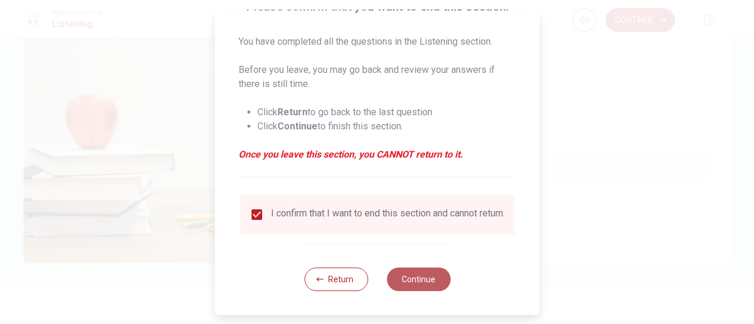
click at [415, 284] on button "Continue" at bounding box center [418, 280] width 64 height 24
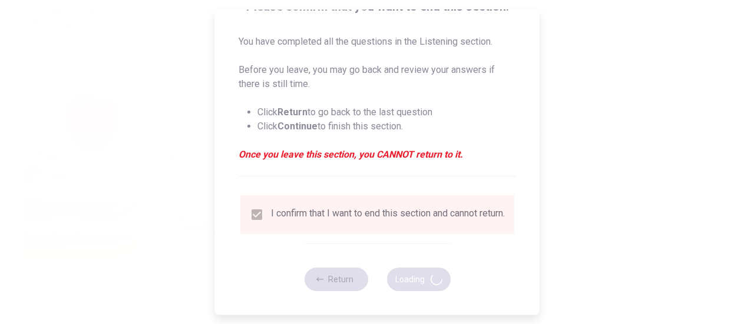
type input "60"
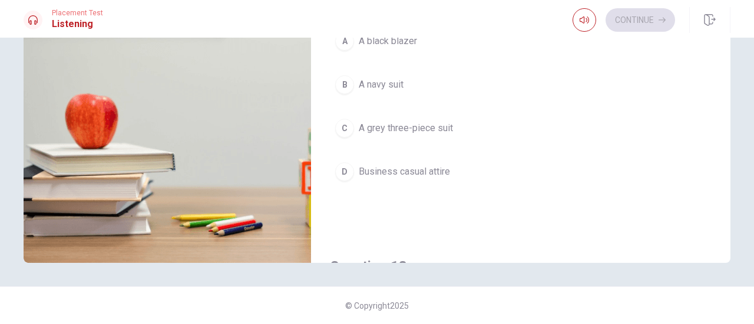
scroll to position [208, 0]
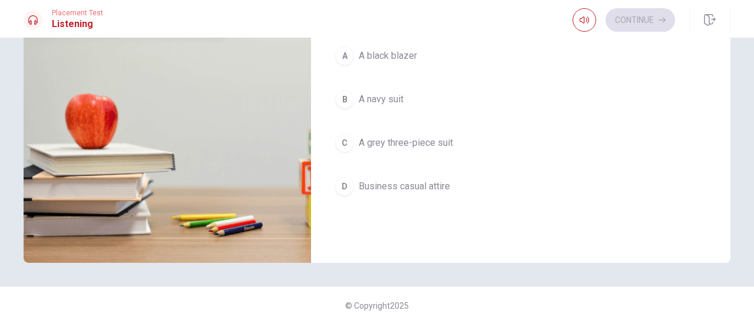
click at [714, 58] on div "Question 12 What outfit did the man choose? A A black blazer B A navy suit C A …" at bounding box center [520, 98] width 419 height 302
click at [729, 61] on div "Question 11 What preparation has the man already completed? A Researched the co…" at bounding box center [377, 58] width 744 height 409
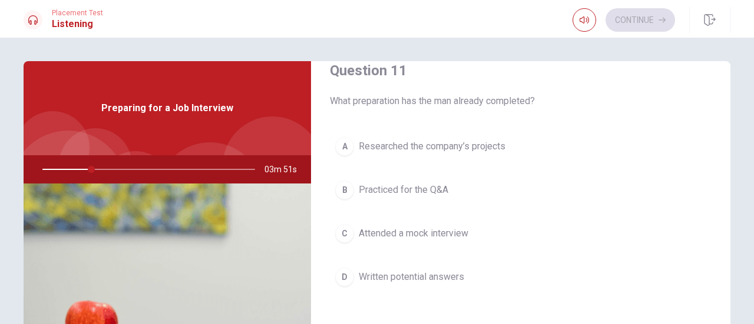
scroll to position [47, 0]
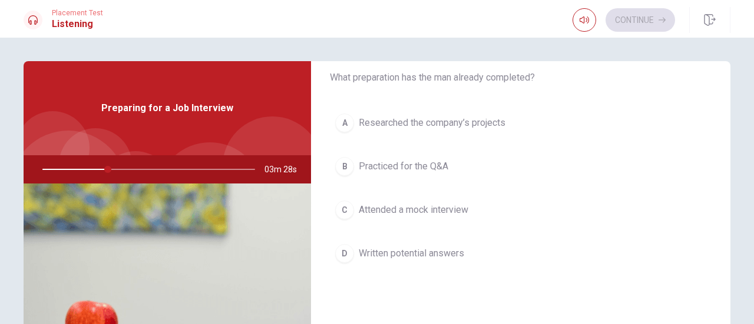
click at [347, 210] on div "C" at bounding box center [344, 210] width 19 height 19
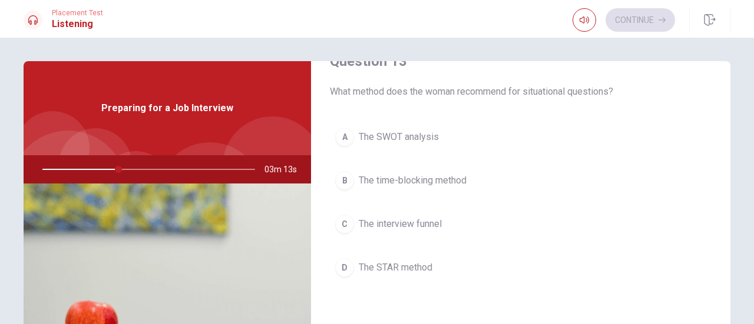
scroll to position [645, 0]
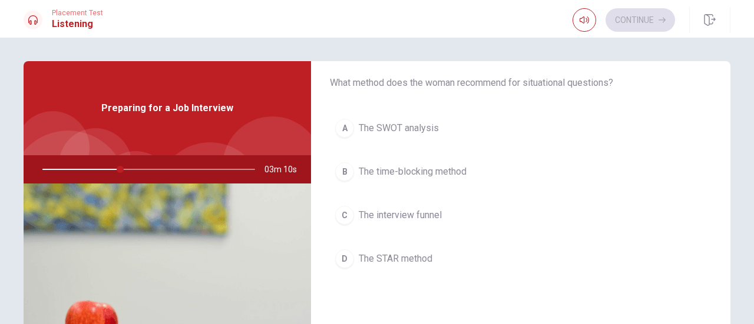
click at [388, 252] on span "The STAR method" at bounding box center [396, 259] width 74 height 14
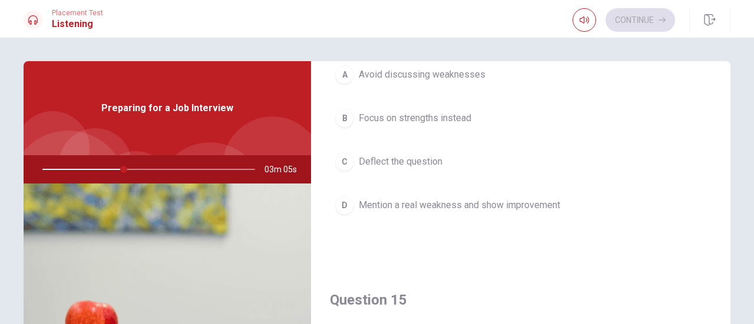
scroll to position [999, 0]
type input "39"
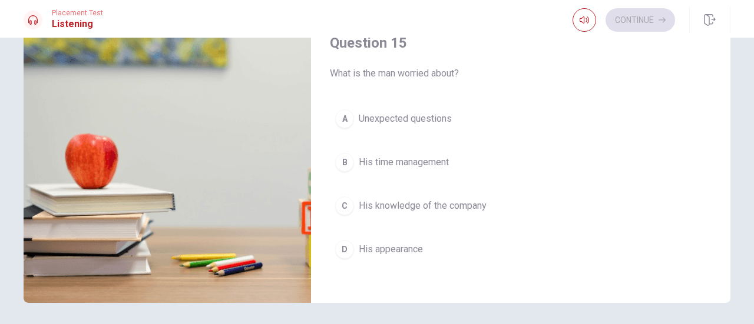
scroll to position [188, 0]
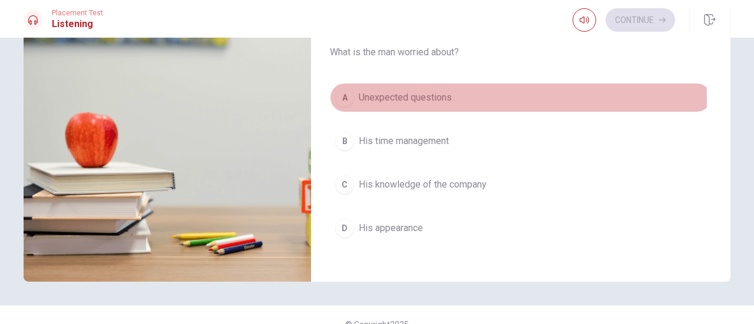
click at [331, 94] on button "A Unexpected questions" at bounding box center [521, 97] width 382 height 29
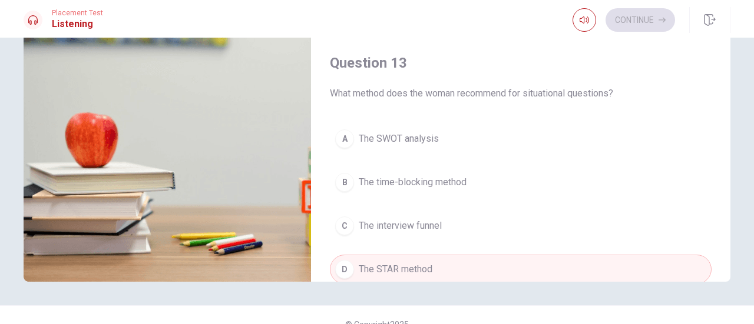
scroll to position [442, 0]
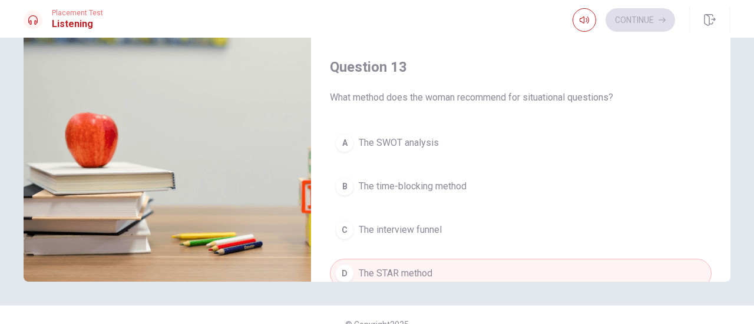
type input "41"
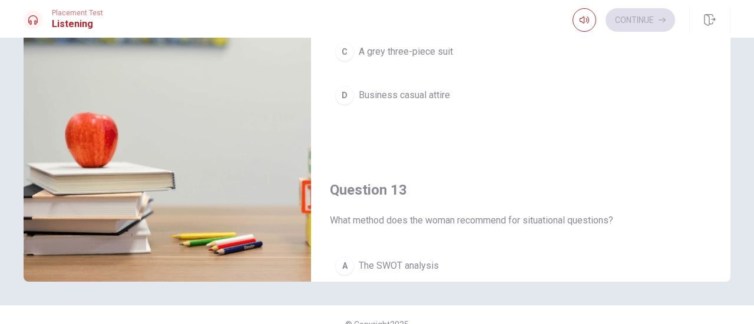
scroll to position [183, 0]
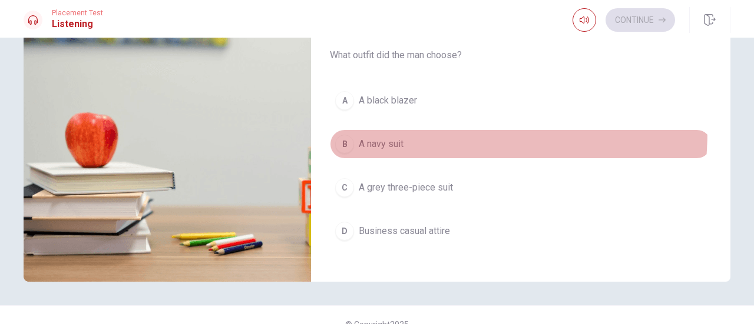
click at [369, 130] on button "B A navy suit" at bounding box center [521, 144] width 382 height 29
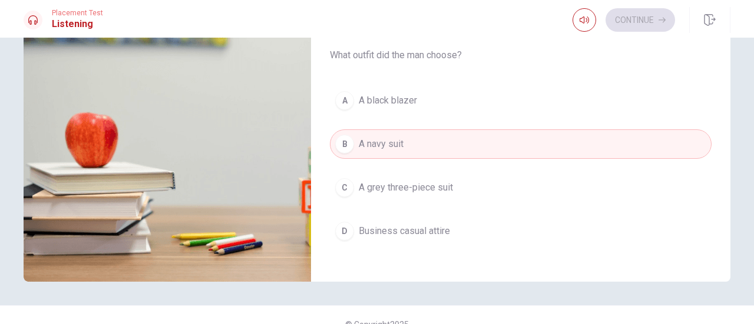
type input "42"
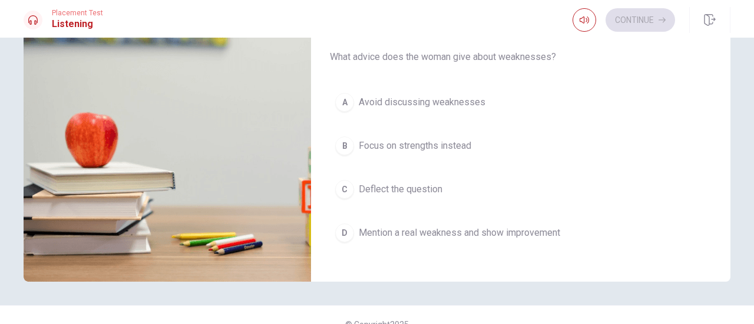
scroll to position [760, 0]
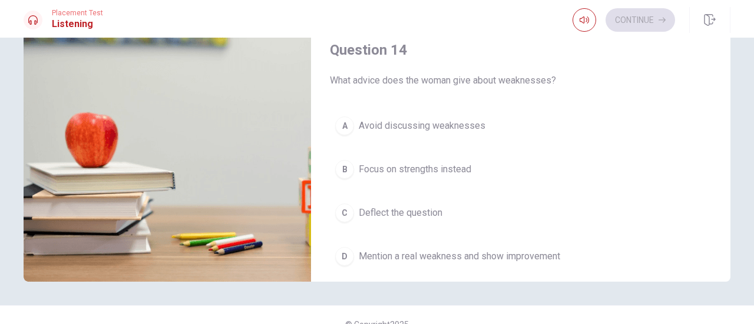
click at [479, 132] on button "A Avoid discussing weaknesses" at bounding box center [521, 125] width 382 height 29
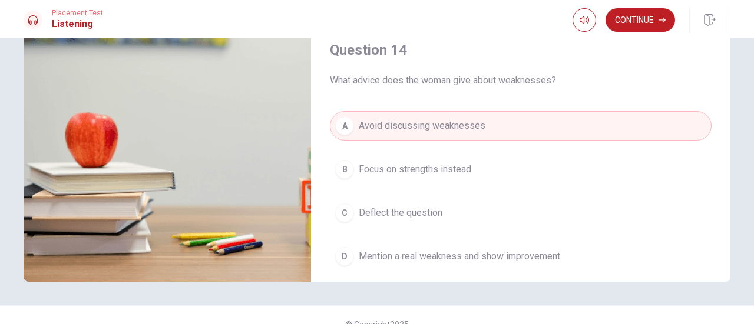
click at [501, 252] on span "Mention a real weakness and show improvement" at bounding box center [459, 257] width 201 height 14
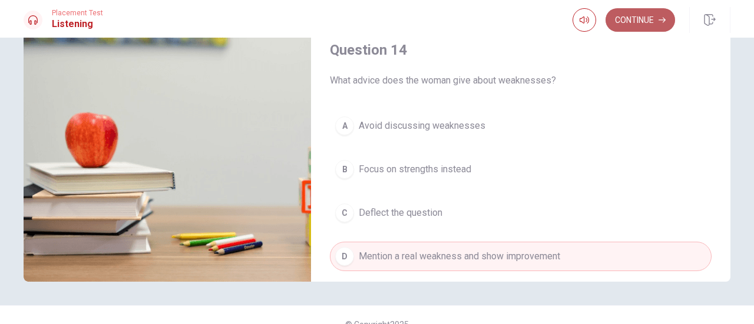
click at [637, 11] on button "Continue" at bounding box center [639, 20] width 69 height 24
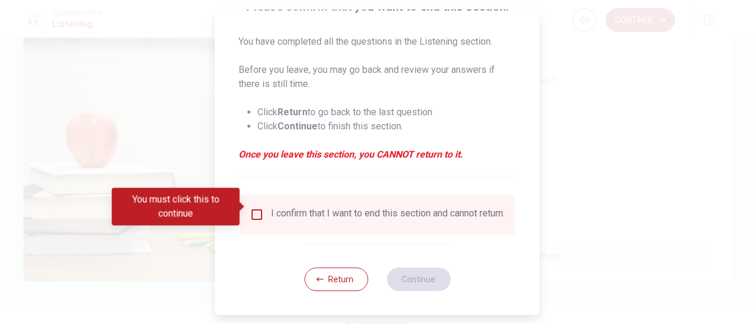
scroll to position [114, 0]
click at [267, 208] on div "I confirm that I want to end this section and cannot return." at bounding box center [377, 215] width 255 height 14
click at [258, 208] on input "You must click this to continue" at bounding box center [257, 215] width 14 height 14
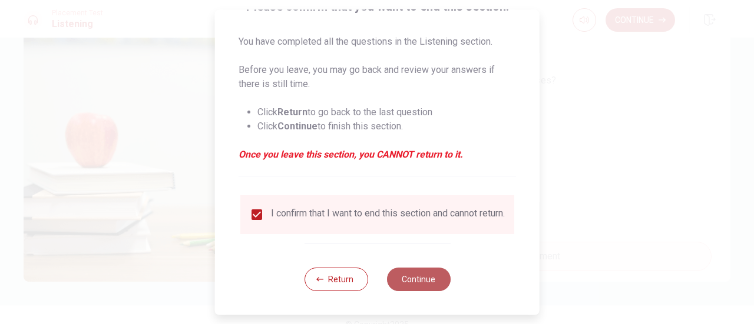
click at [413, 274] on button "Continue" at bounding box center [418, 280] width 64 height 24
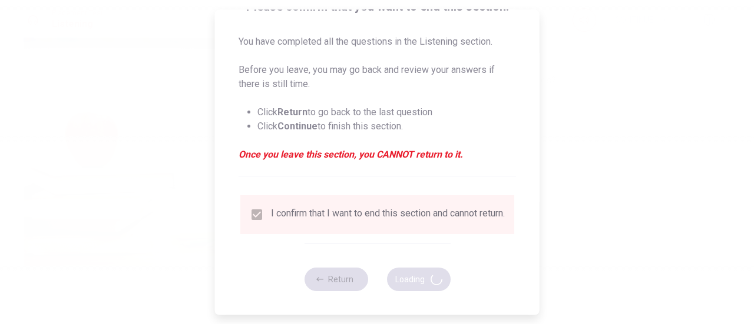
type input "62"
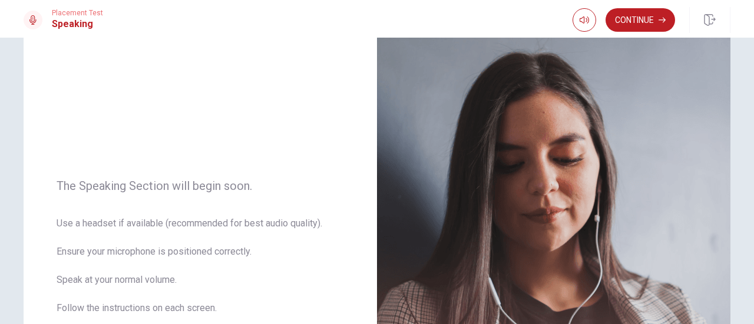
scroll to position [0, 0]
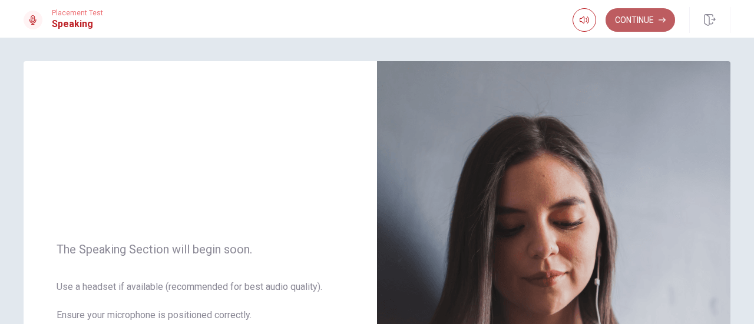
click at [654, 28] on button "Continue" at bounding box center [639, 20] width 69 height 24
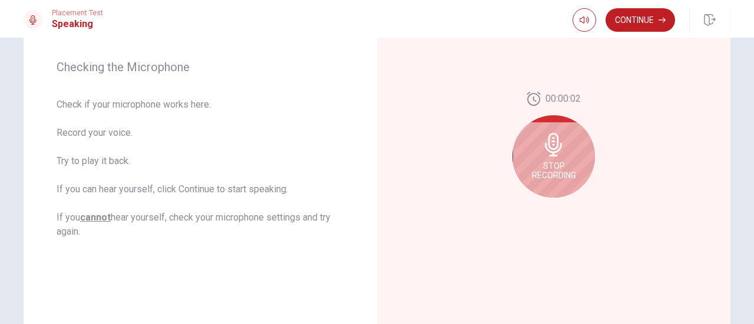
scroll to position [168, 0]
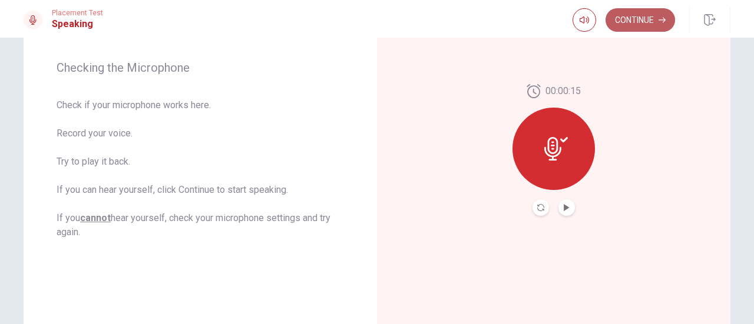
click at [637, 21] on button "Continue" at bounding box center [639, 20] width 69 height 24
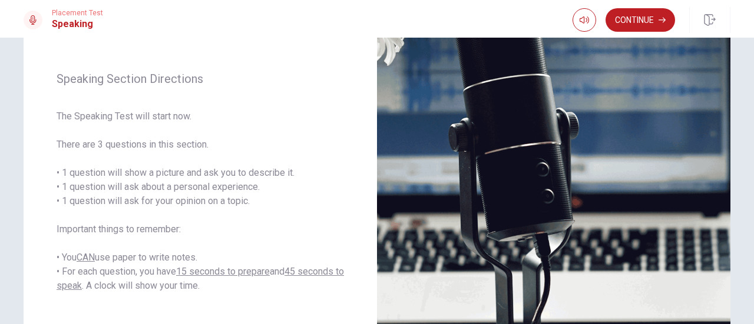
scroll to position [134, 0]
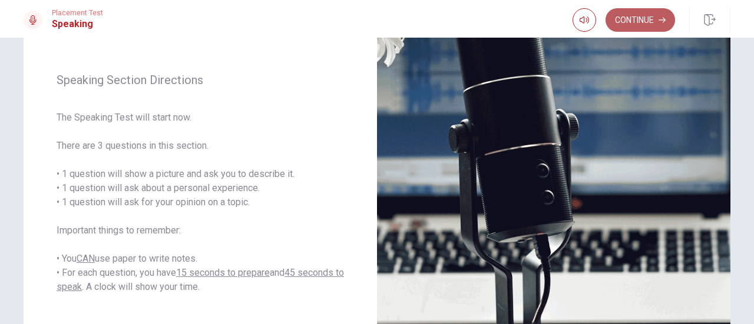
click at [638, 19] on button "Continue" at bounding box center [639, 20] width 69 height 24
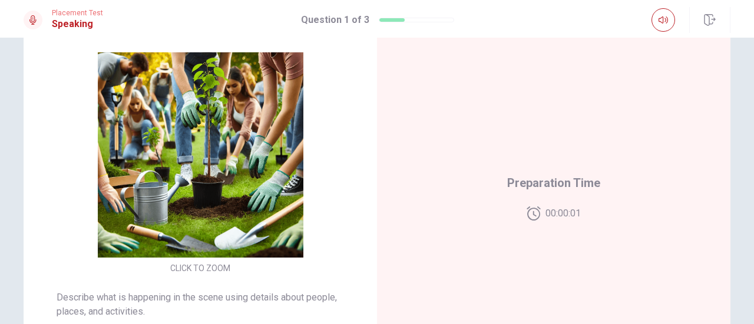
scroll to position [119, 0]
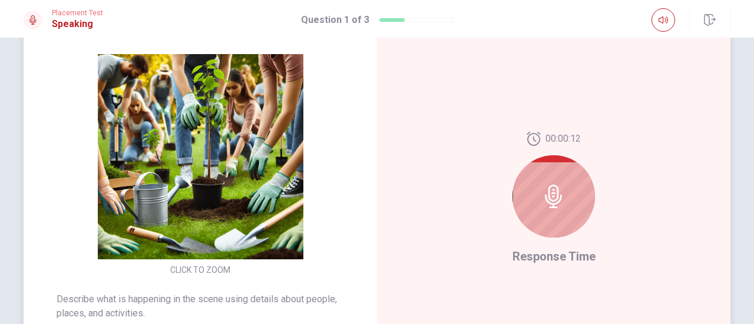
click at [552, 178] on div at bounding box center [553, 196] width 82 height 82
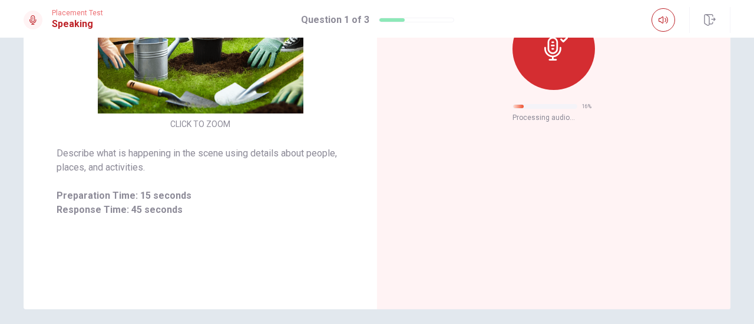
scroll to position [309, 0]
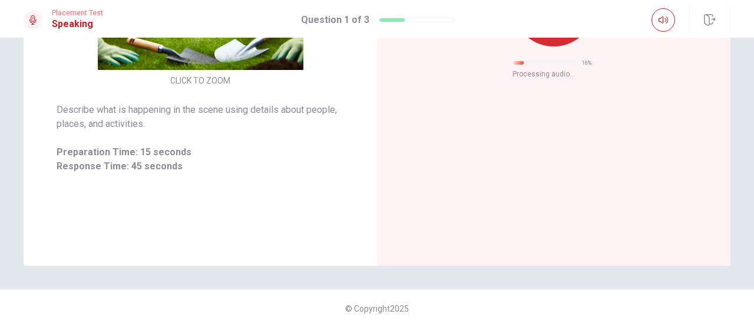
drag, startPoint x: 747, startPoint y: 212, endPoint x: 753, endPoint y: 276, distance: 63.9
click at [753, 276] on div "CLICK TO ZOOM Describe what is happening in the scene using details about peopl…" at bounding box center [377, 181] width 754 height 287
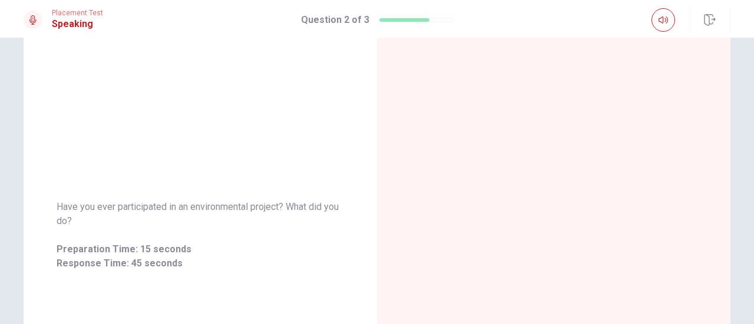
scroll to position [80, 0]
drag, startPoint x: 187, startPoint y: 206, endPoint x: 274, endPoint y: 213, distance: 87.4
click at [276, 212] on span "Have you ever participated in an environmental project? What did you do?" at bounding box center [200, 217] width 287 height 28
drag, startPoint x: 278, startPoint y: 207, endPoint x: 202, endPoint y: 198, distance: 76.4
click at [202, 198] on div "Have you ever participated in an environmental project? What did you do? Prepar…" at bounding box center [200, 237] width 353 height 99
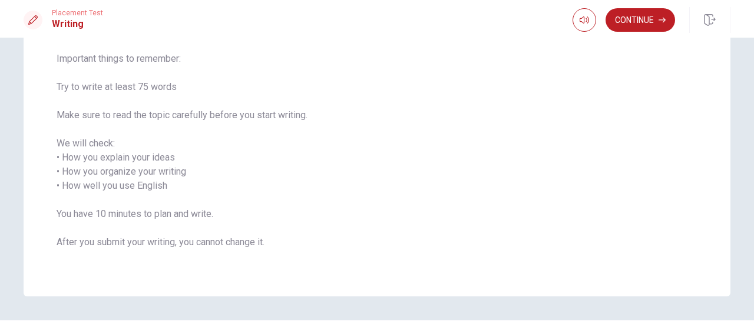
scroll to position [131, 0]
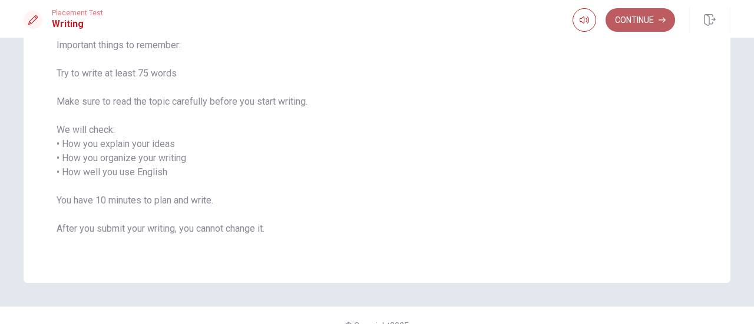
click at [642, 24] on button "Continue" at bounding box center [639, 20] width 69 height 24
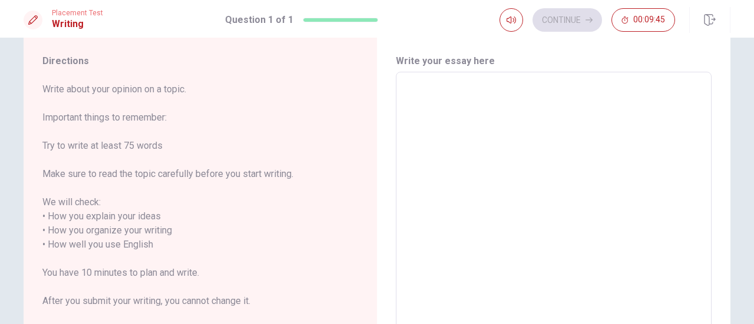
scroll to position [45, 0]
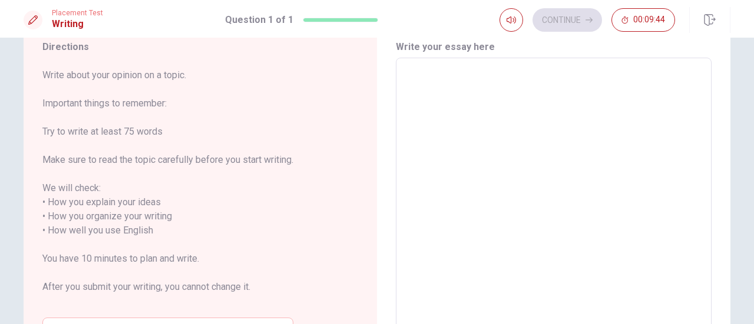
click at [463, 76] on textarea at bounding box center [553, 224] width 299 height 313
type textarea "t"
type textarea "x"
type textarea "to"
type textarea "x"
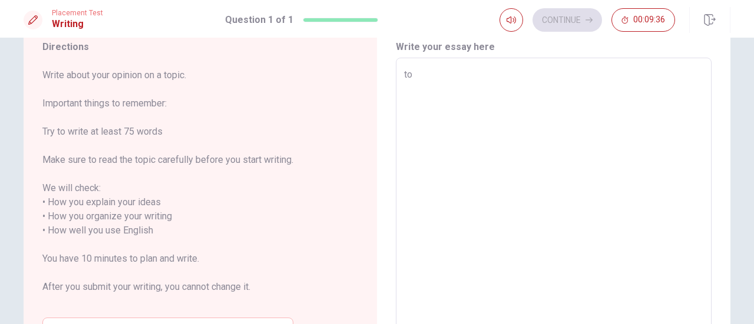
type textarea "[PERSON_NAME]"
type textarea "x"
type textarea "tody"
type textarea "x"
type textarea "todya"
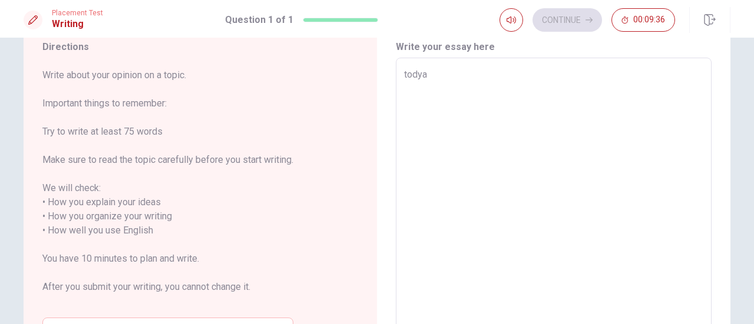
type textarea "x"
type textarea "todya"
type textarea "x"
type textarea "todya"
type textarea "x"
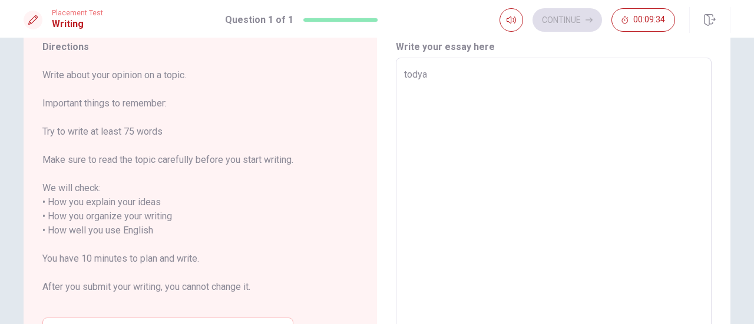
type textarea "tody"
type textarea "x"
type textarea "[PERSON_NAME]"
type textarea "x"
type textarea "to"
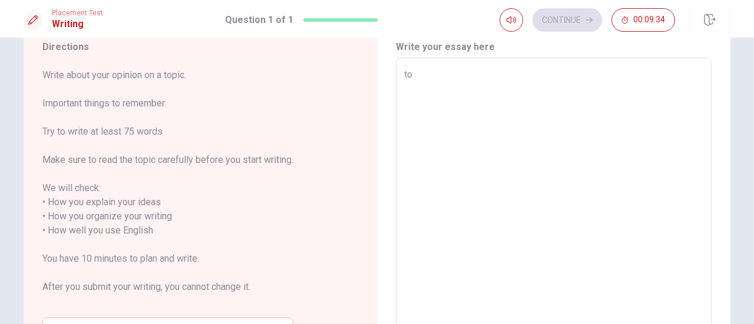
type textarea "x"
type textarea "[PERSON_NAME]"
type textarea "x"
type textarea "toda"
type textarea "x"
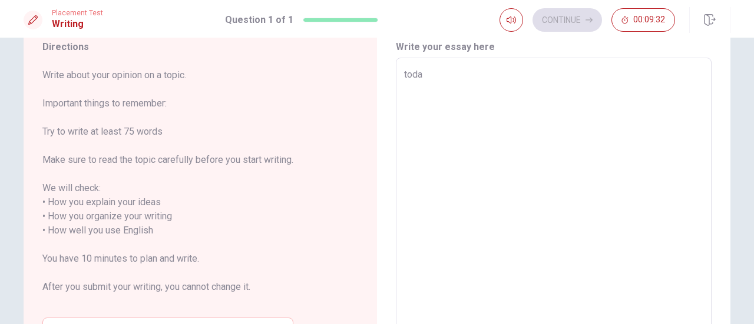
type textarea "[DATE]"
type textarea "x"
type textarea "[DATE]"
type textarea "x"
type textarea "[DATE] a"
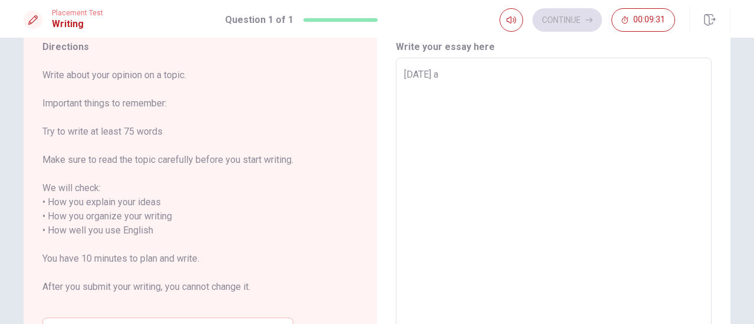
type textarea "x"
type textarea "[DATE] am"
type textarea "x"
type textarea "[DATE] am"
type textarea "x"
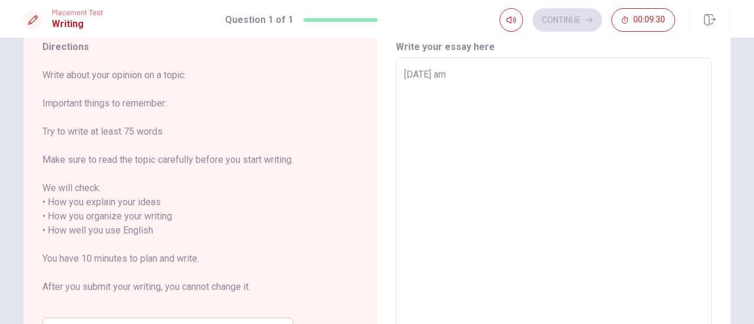
type textarea "[DATE] am g"
type textarea "x"
type textarea "[DATE] am go"
type textarea "x"
type textarea "[DATE] am gon"
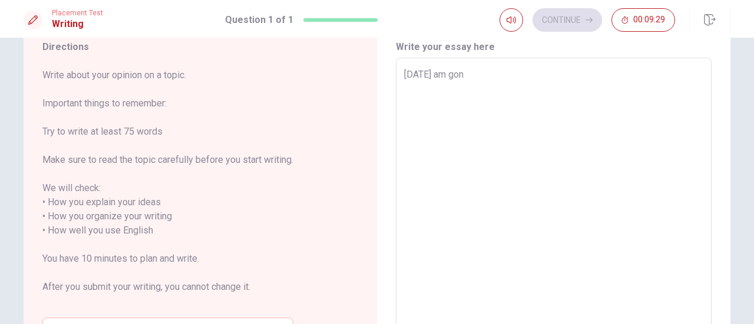
type textarea "x"
type textarea "[DATE] am gonn"
type textarea "x"
type textarea "[DATE] am gonna"
type textarea "x"
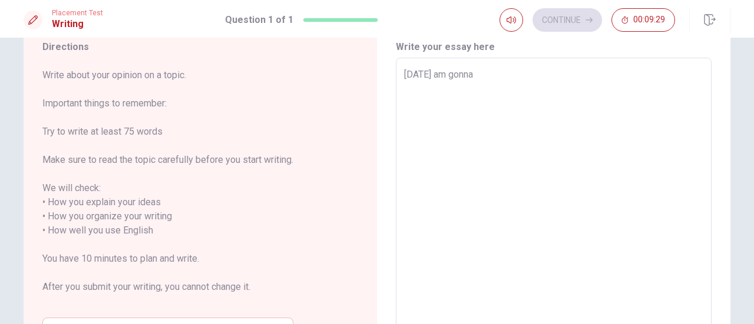
type textarea "[DATE] am gonna"
type textarea "x"
type textarea "[DATE] am gonna t"
type textarea "x"
type textarea "[DATE] am gonna ta"
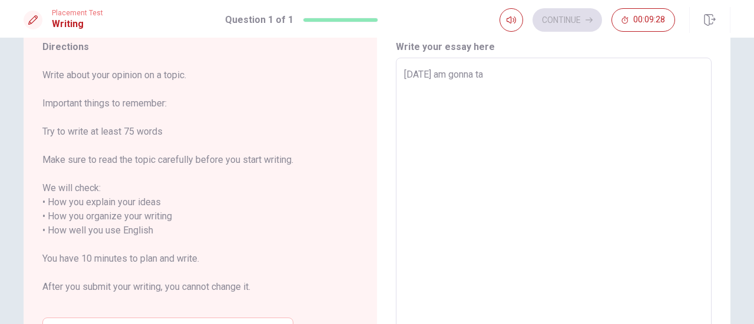
type textarea "x"
type textarea "[DATE] am gonna tal"
type textarea "x"
type textarea "[DATE] am gonna talk"
type textarea "x"
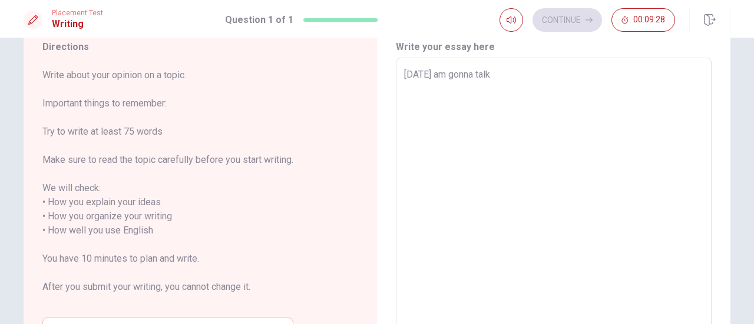
type textarea "[DATE] am gonna talk"
type textarea "x"
type textarea "[DATE] am gonna talk a"
type textarea "x"
type textarea "[DATE] am gonna talk ab"
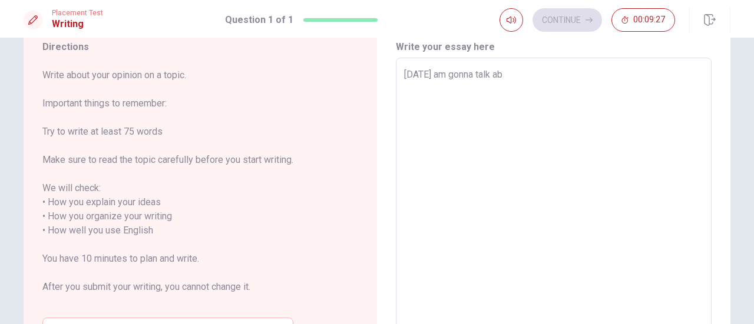
type textarea "x"
type textarea "[DATE] am gonna talk abo"
type textarea "x"
type textarea "[DATE] am gonna talk abou"
type textarea "x"
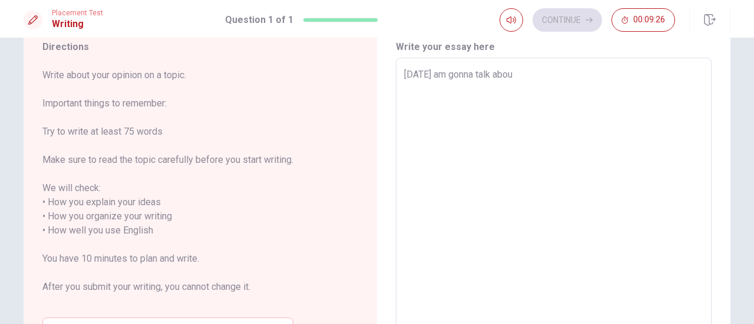
type textarea "[DATE] am gonna talk about"
type textarea "x"
type textarea "[DATE] am gonna talk about"
type textarea "x"
type textarea "[DATE] am gonna talk about f"
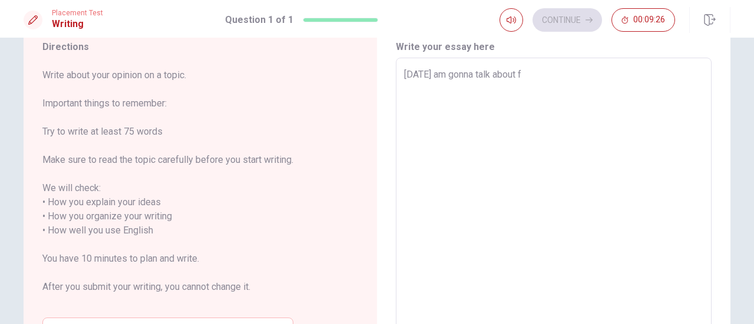
type textarea "x"
type textarea "[DATE] am gonna talk about fo"
type textarea "x"
type textarea "[DATE] am gonna talk about foo"
type textarea "x"
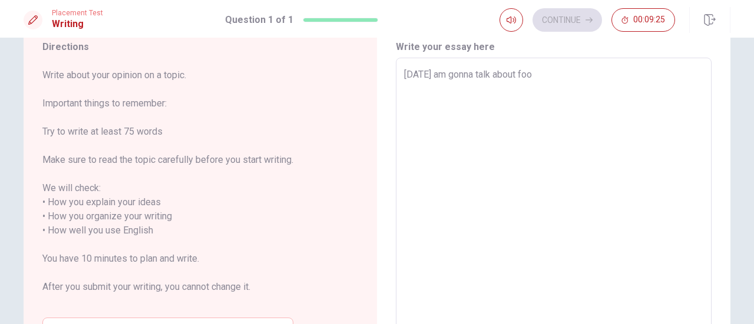
type textarea "[DATE] am gonna talk about foot"
type textarea "x"
type textarea "[DATE] am gonna talk about footb"
type textarea "x"
type textarea "[DATE] am gonna talk about footba"
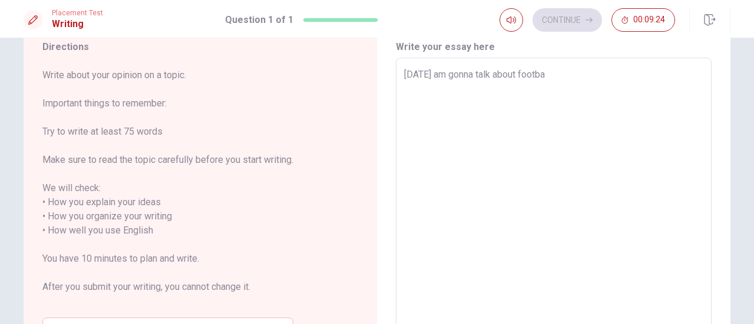
type textarea "x"
type textarea "[DATE] am gonna talk about footbal"
type textarea "x"
type textarea "[DATE] am gonna talk about football"
type textarea "x"
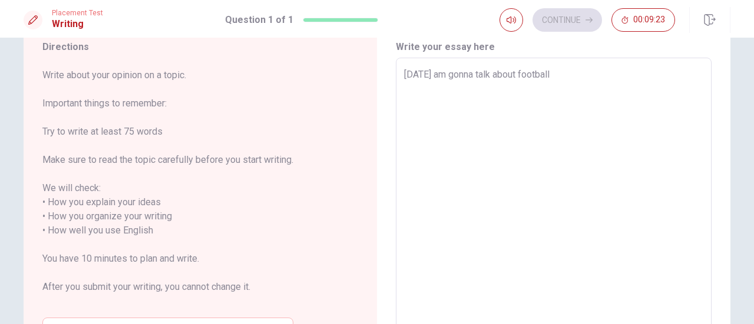
type textarea "[DATE] am gonna talk about football"
type textarea "x"
type textarea "[DATE] am gonna talk about football ,"
type textarea "x"
type textarea "[DATE] am gonna talk about football ,"
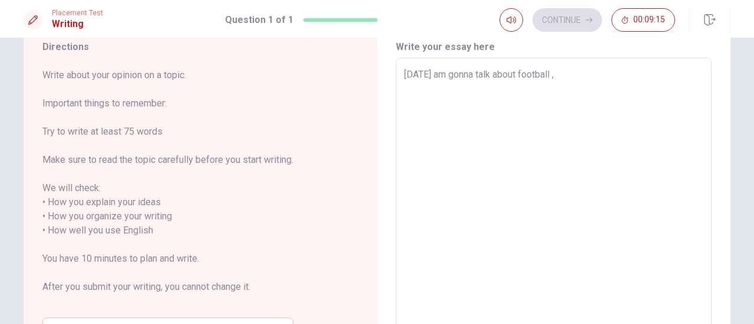
type textarea "x"
type textarea "[DATE] am gonna talk about football , f"
type textarea "x"
type textarea "[DATE] am gonna talk about football , fo"
type textarea "x"
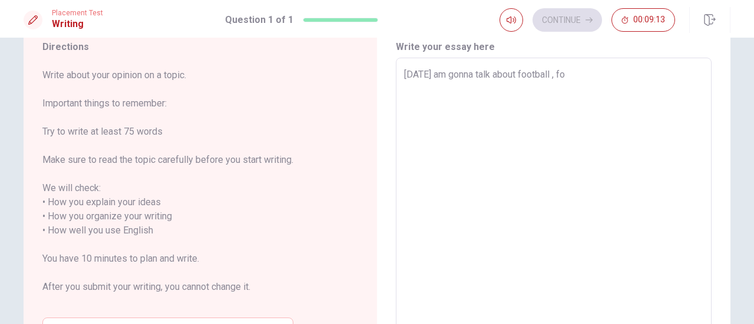
type textarea "[DATE] am gonna talk about football , foo"
type textarea "x"
type textarea "[DATE] am gonna talk about football , foot"
type textarea "x"
type textarea "[DATE] am gonna talk about football , foot"
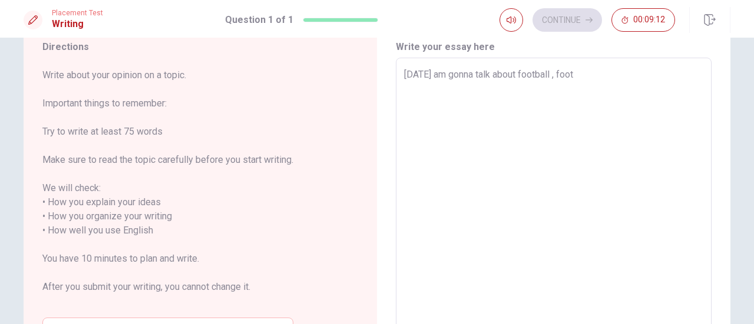
type textarea "x"
type textarea "[DATE] am gonna talk about football , foot"
type textarea "x"
type textarea "[DATE] am gonna talk about football , footb"
type textarea "x"
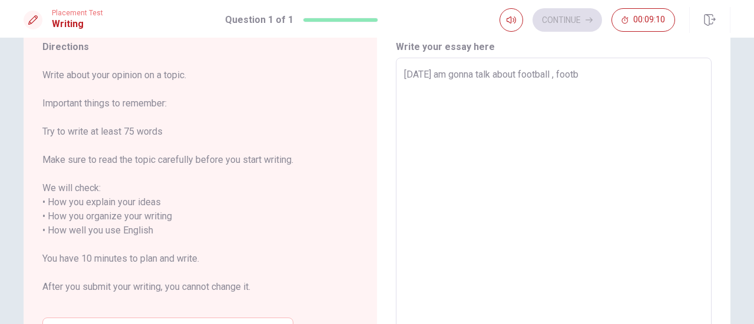
type textarea "[DATE] am gonna talk about football , footba"
type textarea "x"
type textarea "[DATE] am gonna talk about football , footbal"
type textarea "x"
type textarea "[DATE] am gonna talk about football , football"
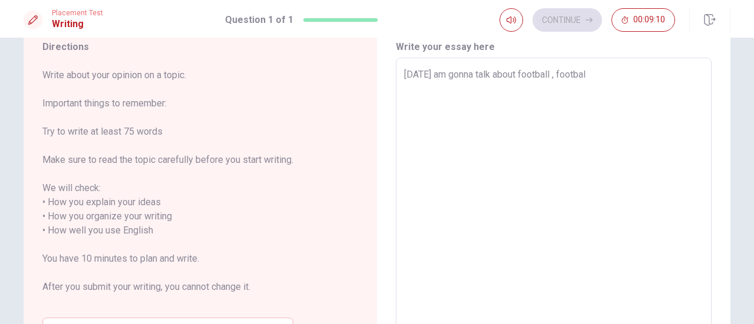
type textarea "x"
type textarea "[DATE] am gonna talk about football , football"
type textarea "x"
type textarea "[DATE] am gonna talk about football , football i"
type textarea "x"
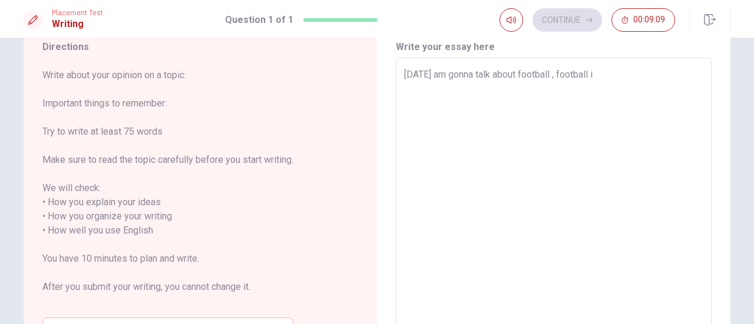
type textarea "[DATE] am gonna talk about football , football is"
type textarea "x"
type textarea "[DATE] am gonna talk about football , football is"
type textarea "x"
type textarea "[DATE] am gonna talk about football , football is m"
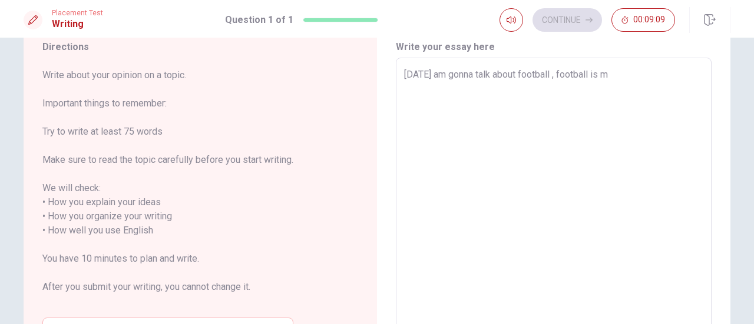
type textarea "x"
type textarea "[DATE] am gonna talk about football , football is my"
type textarea "x"
type textarea "[DATE] am gonna talk about football , football is my"
type textarea "x"
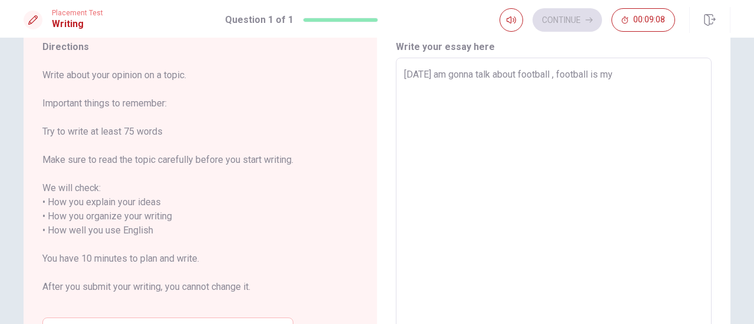
type textarea "[DATE] am gonna talk about football , football is my f"
type textarea "x"
type textarea "[DATE] am gonna talk about football , football is my fa"
type textarea "x"
type textarea "[DATE] am gonna talk about football , football is my fav"
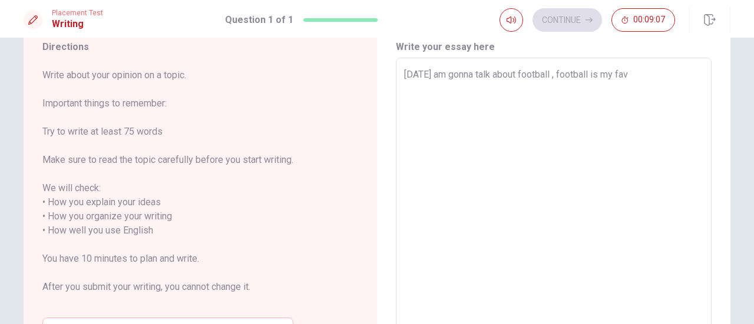
type textarea "x"
type textarea "[DATE] am gonna talk about football , football is my favr"
type textarea "x"
type textarea "[DATE] am gonna talk about football , football is my [PERSON_NAME]"
type textarea "x"
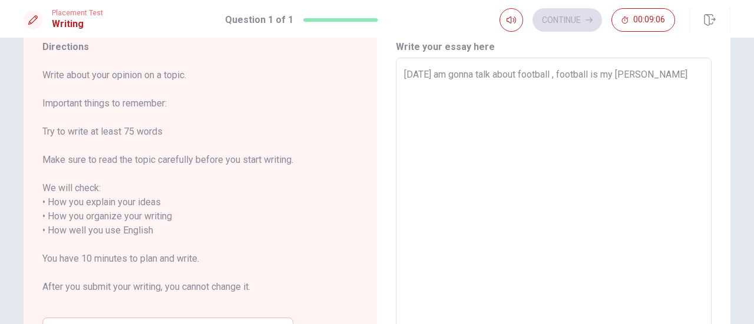
type textarea "[DATE] am gonna talk about football , football is my favrou"
type textarea "x"
type textarea "[DATE] am gonna talk about football , football is my favrout"
type textarea "x"
type textarea "[DATE] am gonna talk about football , football is my favroute"
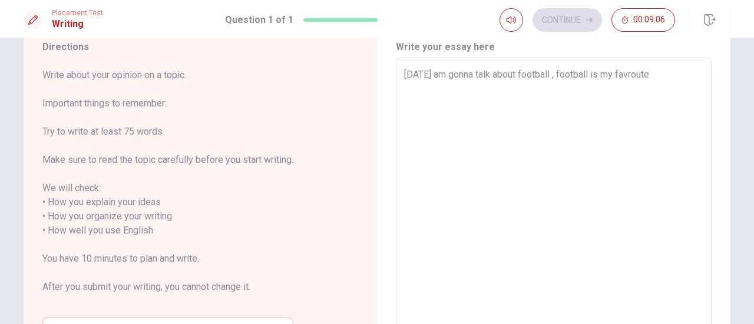
type textarea "x"
type textarea "[DATE] am gonna talk about football , football is my favroute"
type textarea "x"
type textarea "[DATE] am gonna talk about football , football is my favroute s"
type textarea "x"
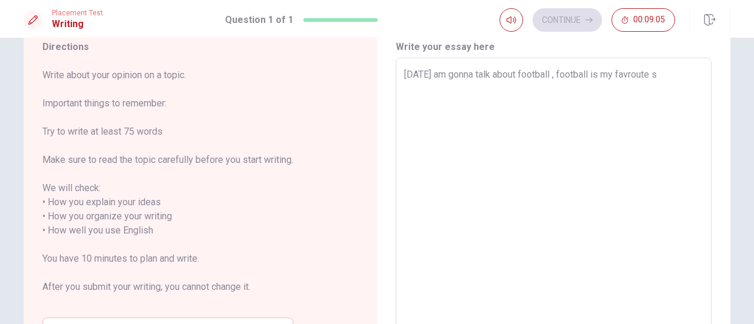
type textarea "[DATE] am gonna talk about football , football is my favroute sp"
type textarea "x"
type textarea "[DATE] am gonna talk about football , football is my favroute spo"
type textarea "x"
type textarea "[DATE] am gonna talk about football , football is my favroute spor"
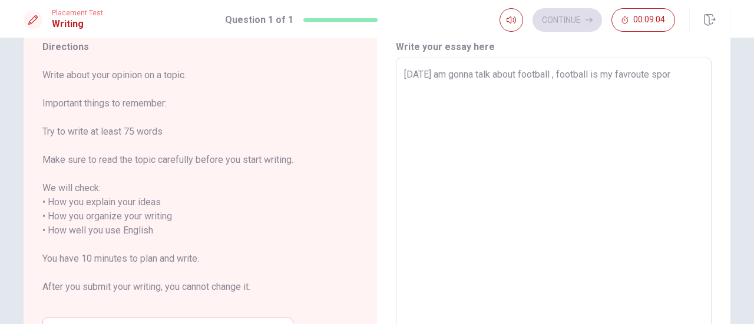
type textarea "x"
type textarea "[DATE] am gonna talk about football , football is my favroute sport"
type textarea "x"
type textarea "[DATE] am gonna talk about football , football is my favrote sport"
type textarea "x"
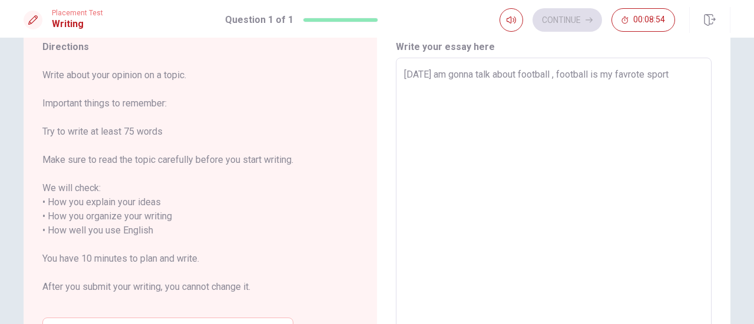
type textarea "[DATE] am gonna talk about football , football is my favrte sport"
type textarea "x"
type textarea "[DATE] am gonna talk about football , football is my favte sport"
type textarea "x"
type textarea "[DATE] am gonna talk about football , football is my favote sport"
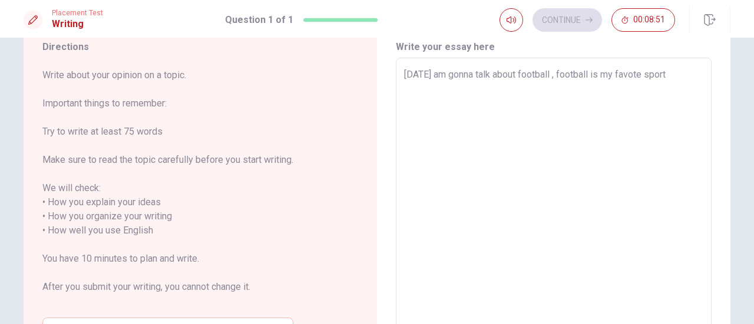
type textarea "x"
type textarea "[DATE] am gonna talk about football , football is my favorte sport"
type textarea "x"
type textarea "[DATE] am gonna talk about football , football is my favorite sport"
type textarea "x"
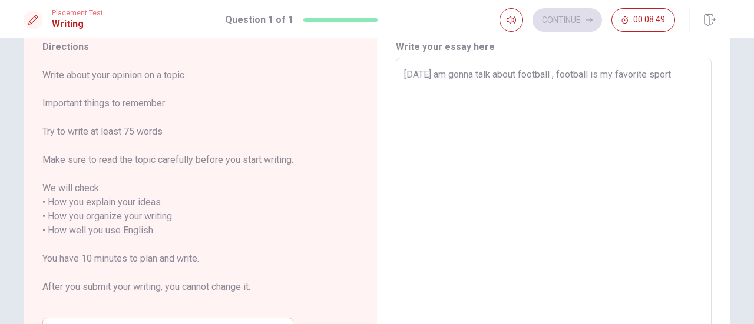
type textarea "[DATE] am gonna talk about football , football is my favoritte sport"
type textarea "x"
type textarea "[DATE] am gonna talk about football , football is my favorite sport"
click at [680, 75] on textarea "[DATE] am gonna talk about football , football is my favorite sport" at bounding box center [553, 224] width 299 height 313
type textarea "x"
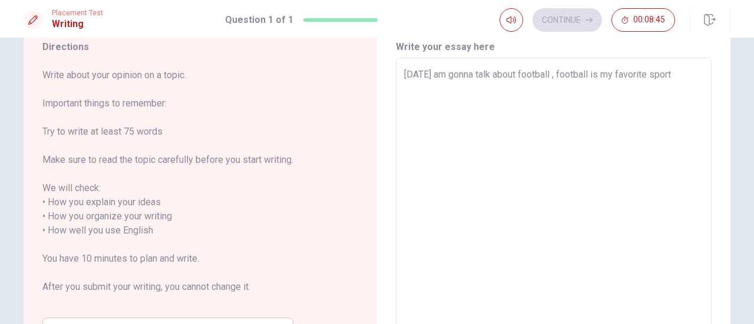
type textarea "[DATE] am gonna talk about football , football is my favorite sport"
type textarea "x"
type textarea "[DATE] am gonna talk about football , football is my favorite sport b"
type textarea "x"
type textarea "[DATE] am gonna talk about football , football is my favorite sport be"
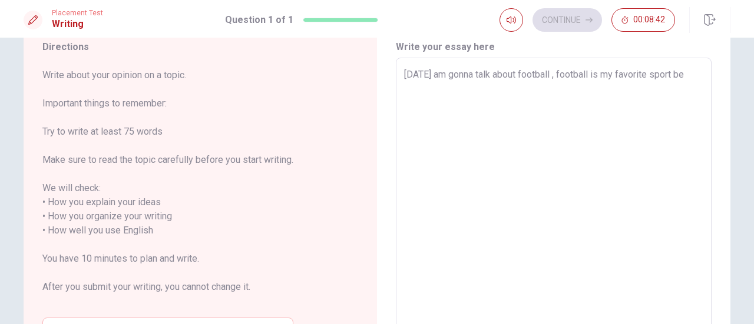
type textarea "x"
type textarea "[DATE] am gonna talk about football , football is my favorite sport bec"
type textarea "x"
type textarea "[DATE] am gonna talk about football , football is my favorite sport beca"
type textarea "x"
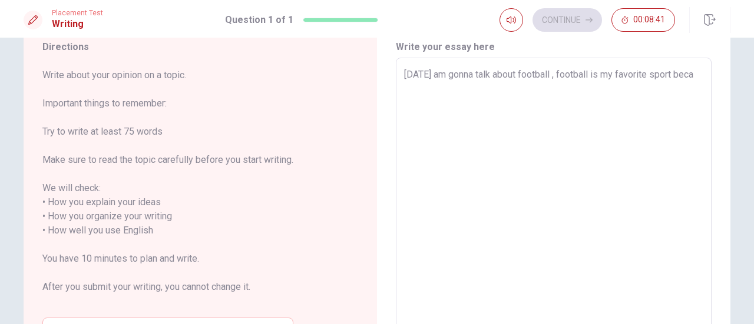
type textarea "[DATE] am gonna talk about football , football is my favorite sport becau"
type textarea "x"
type textarea "[DATE] am gonna talk about football , football is my favorite sport becaus"
type textarea "x"
type textarea "[DATE] am gonna talk about football , football is my favorite sport because"
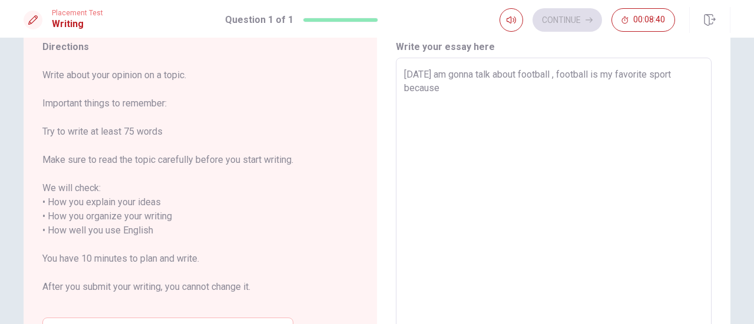
type textarea "x"
type textarea "[DATE] am gonna talk about football , football is my favorite sport because"
click at [517, 85] on textarea "[DATE] am gonna talk about football , football is my favorite sport because it" at bounding box center [553, 224] width 299 height 313
click at [450, 97] on textarea "[DATE] am gonna talk about football , football is my favorite sport because it" at bounding box center [553, 224] width 299 height 313
click at [452, 95] on textarea "[DATE] am gonna talk about football , football is my favorite sport because it …" at bounding box center [553, 224] width 299 height 313
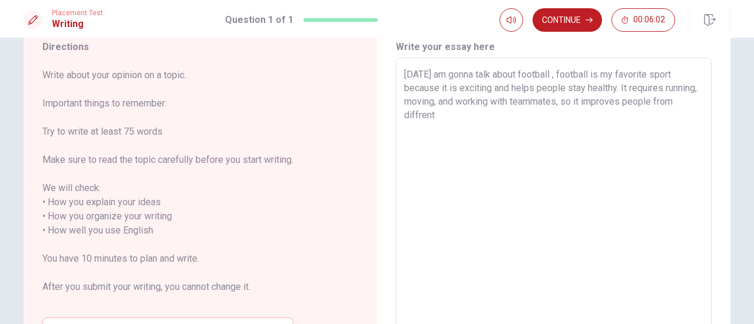
click at [461, 123] on textarea "[DATE] am gonna talk about football , football is my favorite sport because it …" at bounding box center [553, 224] width 299 height 313
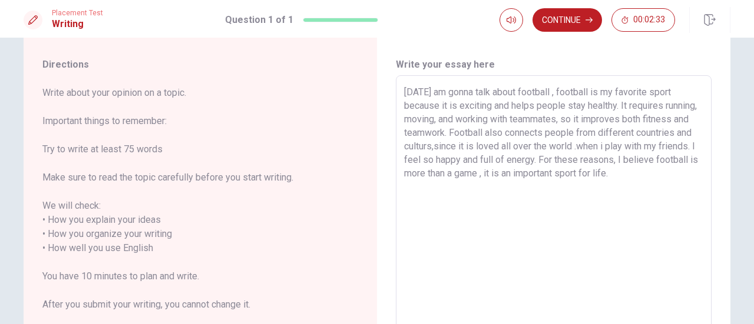
scroll to position [0, 0]
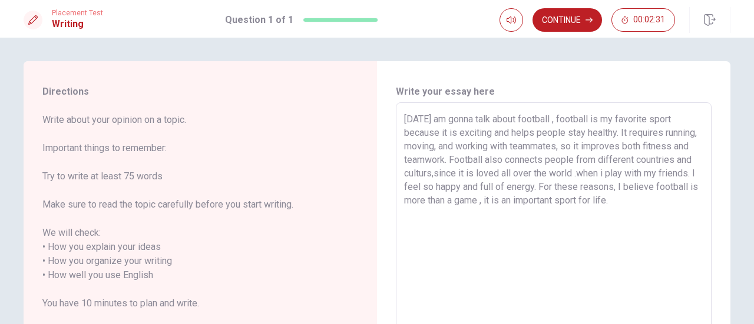
click at [404, 115] on textarea "[DATE] am gonna talk about football , football is my favorite sport because it …" at bounding box center [553, 268] width 299 height 313
click at [560, 119] on textarea "[DATE] am gonna talk about football , football is my favorite sport because it …" at bounding box center [553, 268] width 299 height 313
click at [601, 145] on textarea "[DATE] am gonna talk about football , Football is my favorite sport because it …" at bounding box center [553, 268] width 299 height 313
click at [495, 174] on textarea "[DATE] am gonna talk about football , Football is my favorite sport because it …" at bounding box center [553, 268] width 299 height 313
click at [644, 171] on textarea "[DATE] am gonna talk about football , Football is my favorite sport because it …" at bounding box center [553, 268] width 299 height 313
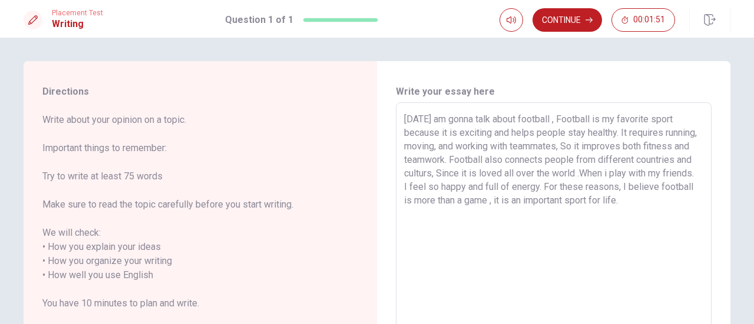
click at [638, 173] on textarea "[DATE] am gonna talk about football , Football is my favorite sport because it …" at bounding box center [553, 268] width 299 height 313
click at [558, 118] on textarea "[DATE] am gonna talk about football , Football is my favorite sport because it …" at bounding box center [553, 268] width 299 height 313
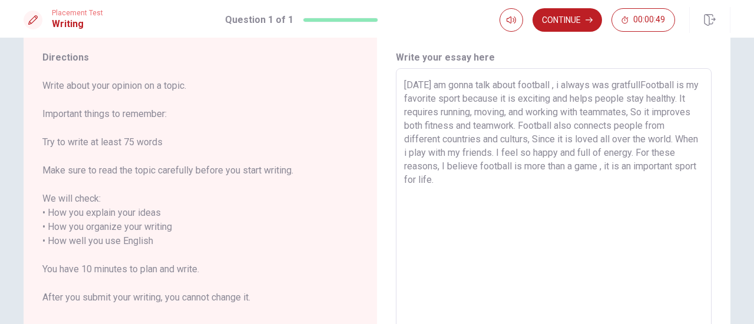
scroll to position [32, 0]
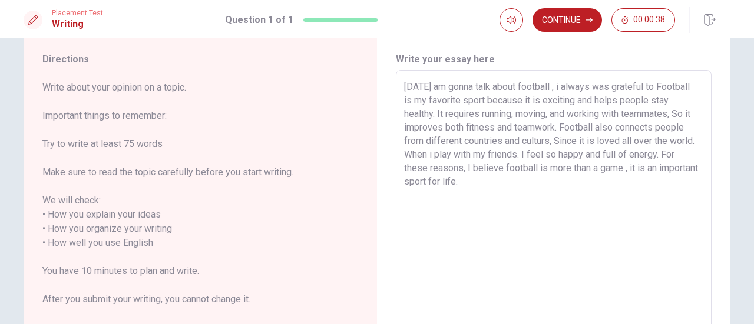
click at [662, 84] on textarea "[DATE] am gonna talk about football , i always was grateful to Football is my f…" at bounding box center [553, 236] width 299 height 313
click at [695, 83] on textarea "[DATE] am gonna talk about football , i always was grateful to football is my f…" at bounding box center [553, 236] width 299 height 313
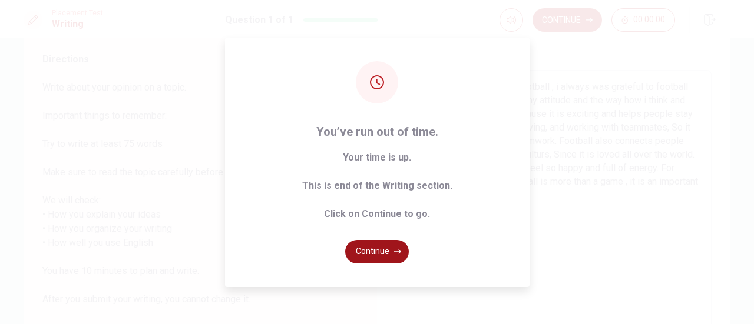
click at [382, 254] on button "Continue" at bounding box center [377, 252] width 64 height 24
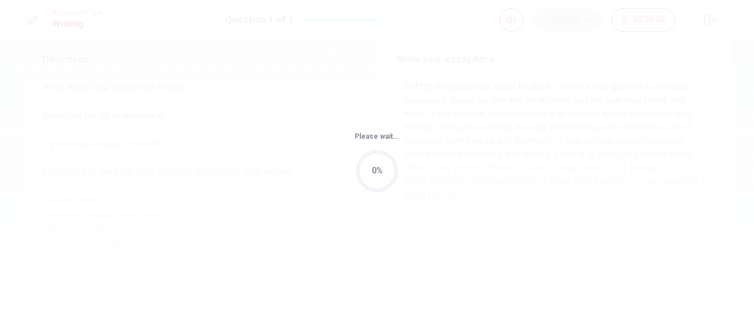
scroll to position [0, 0]
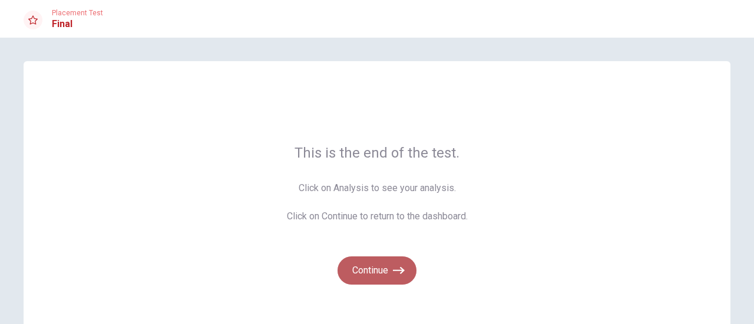
click at [365, 269] on button "Continue" at bounding box center [376, 271] width 79 height 28
